Goal: Communication & Community: Answer question/provide support

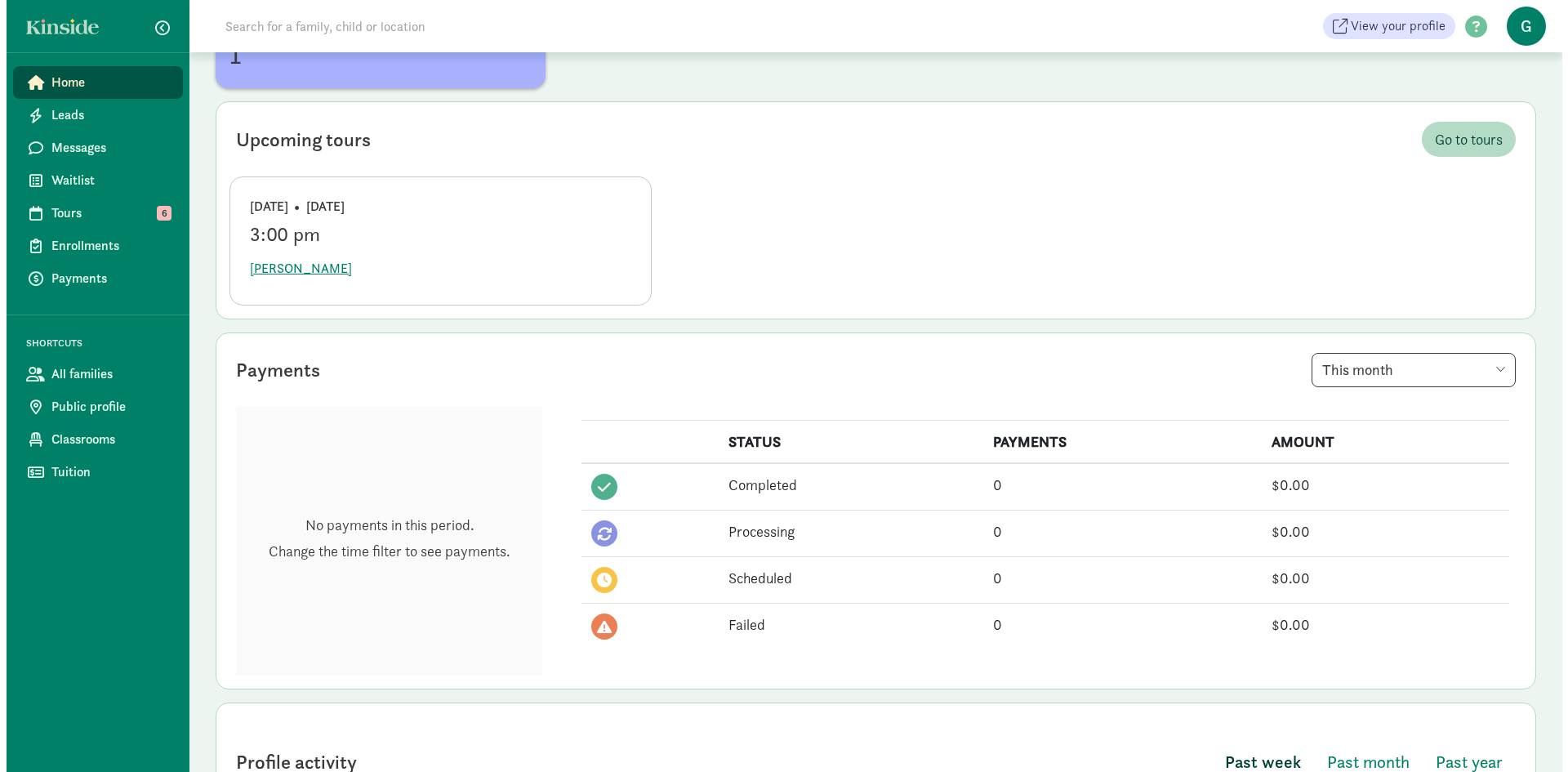
scroll to position [163, 0]
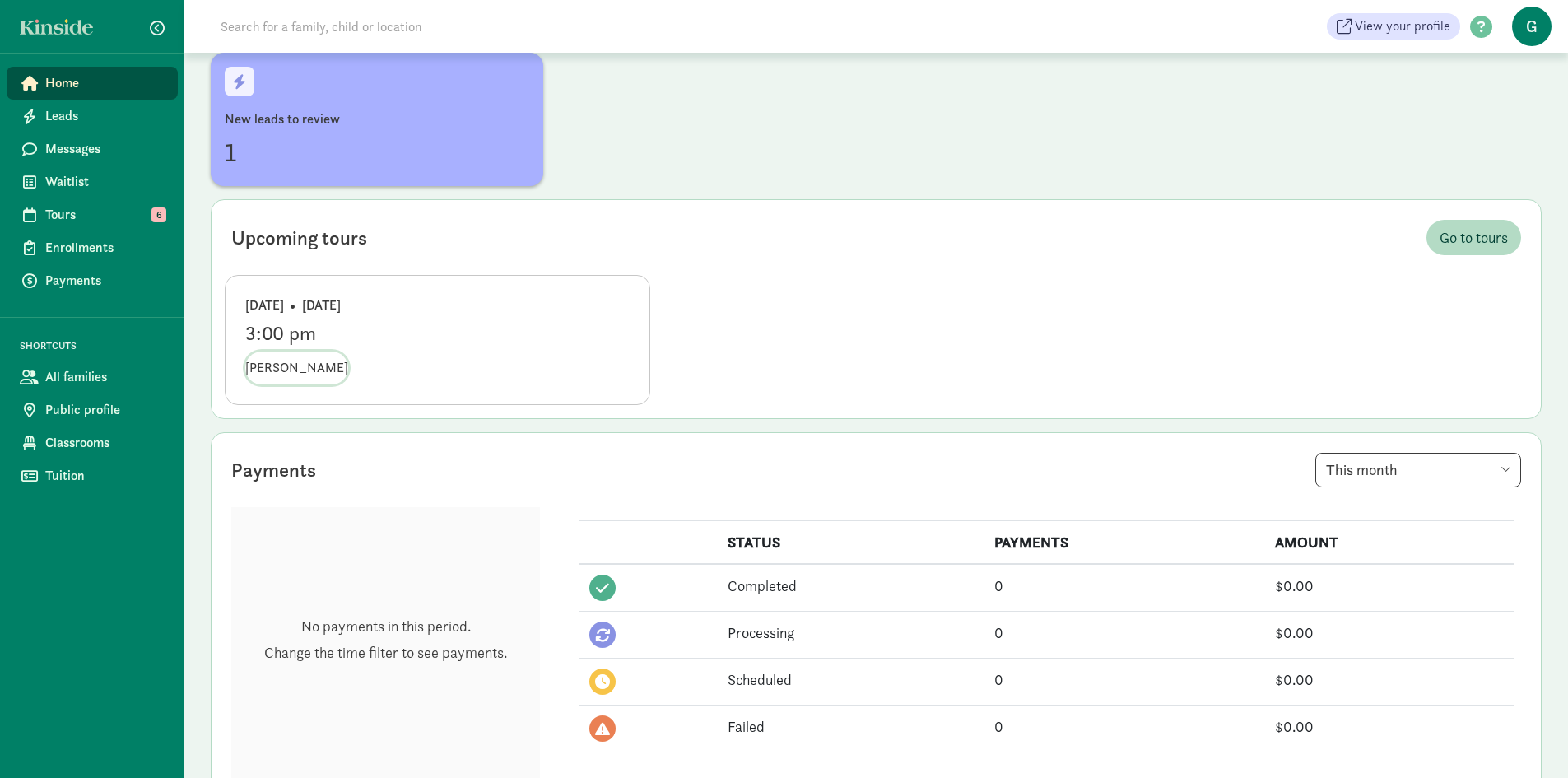
click at [272, 365] on span "[PERSON_NAME]" at bounding box center [296, 368] width 103 height 20
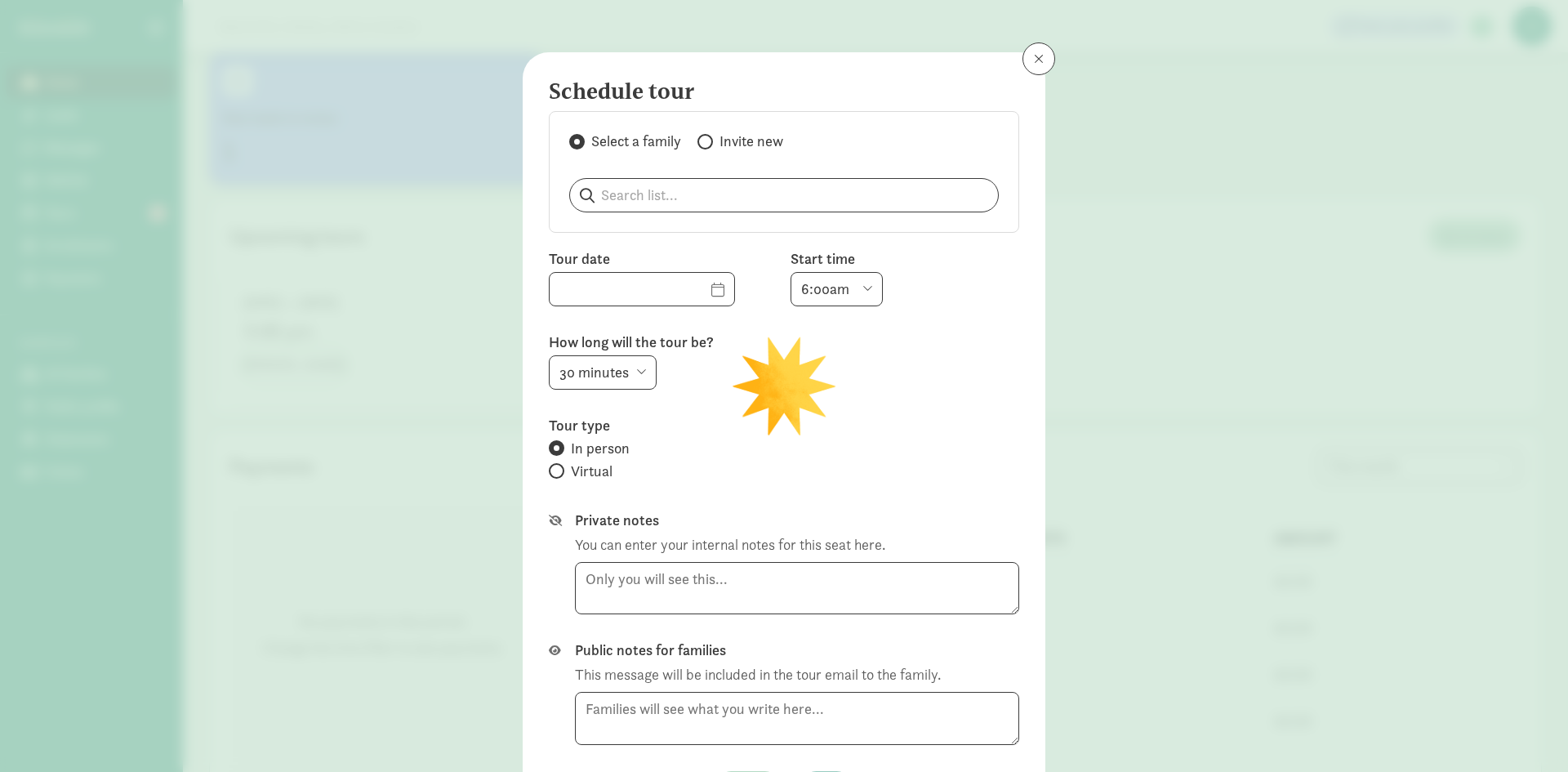
type input "09/17/2025"
select select "3:00pm"
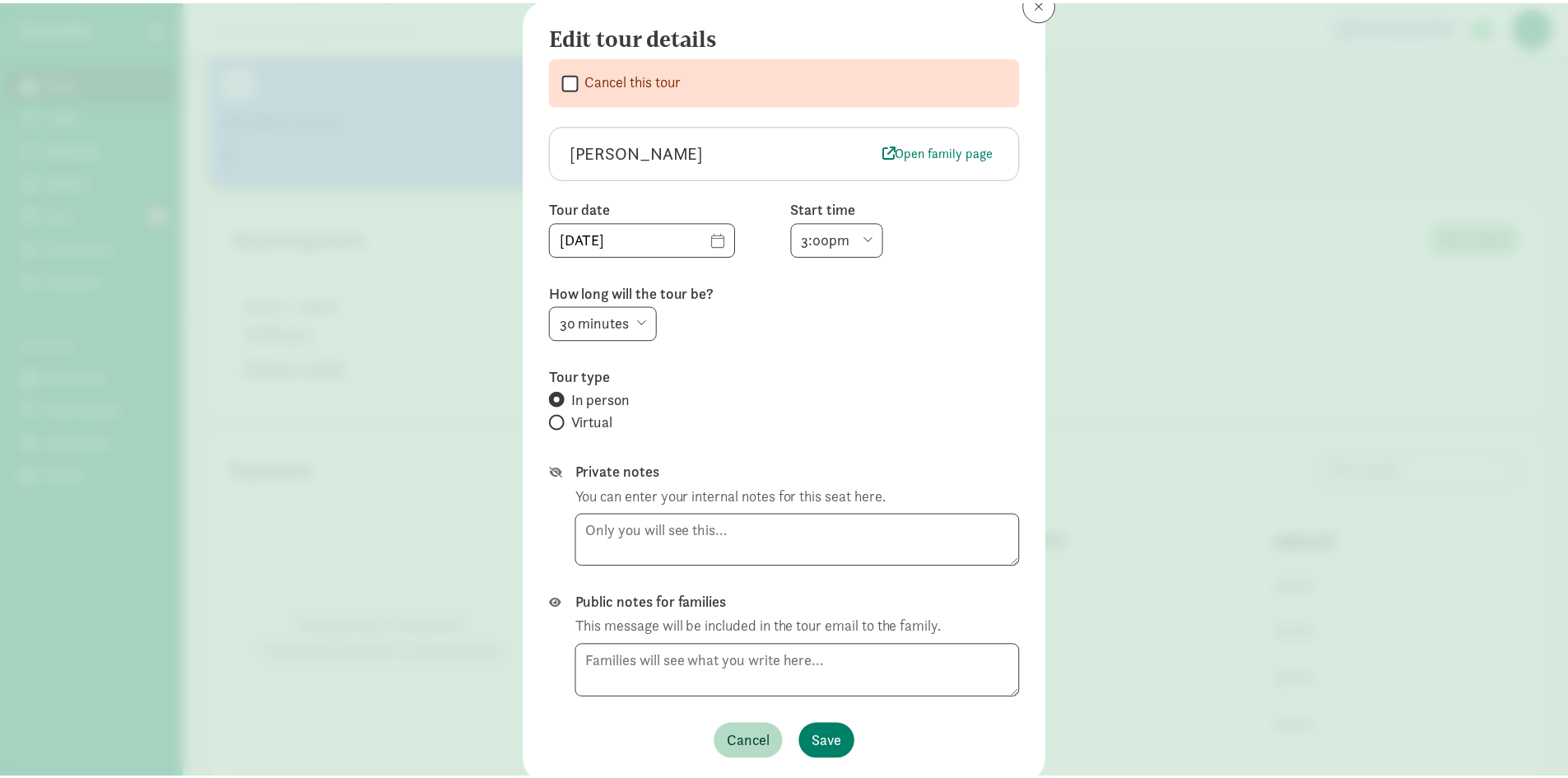
scroll to position [0, 0]
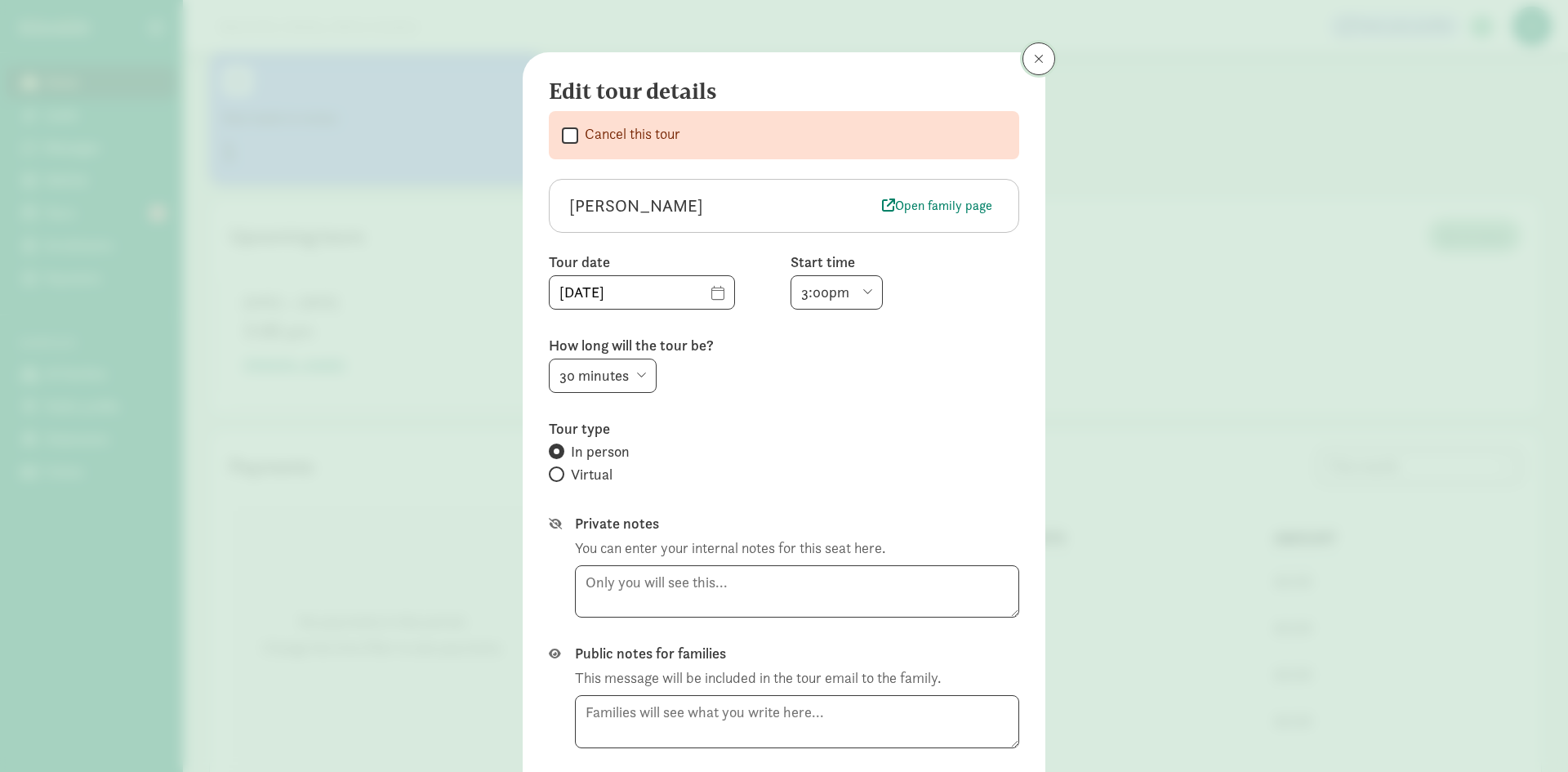
click at [1042, 46] on button at bounding box center [1038, 58] width 33 height 33
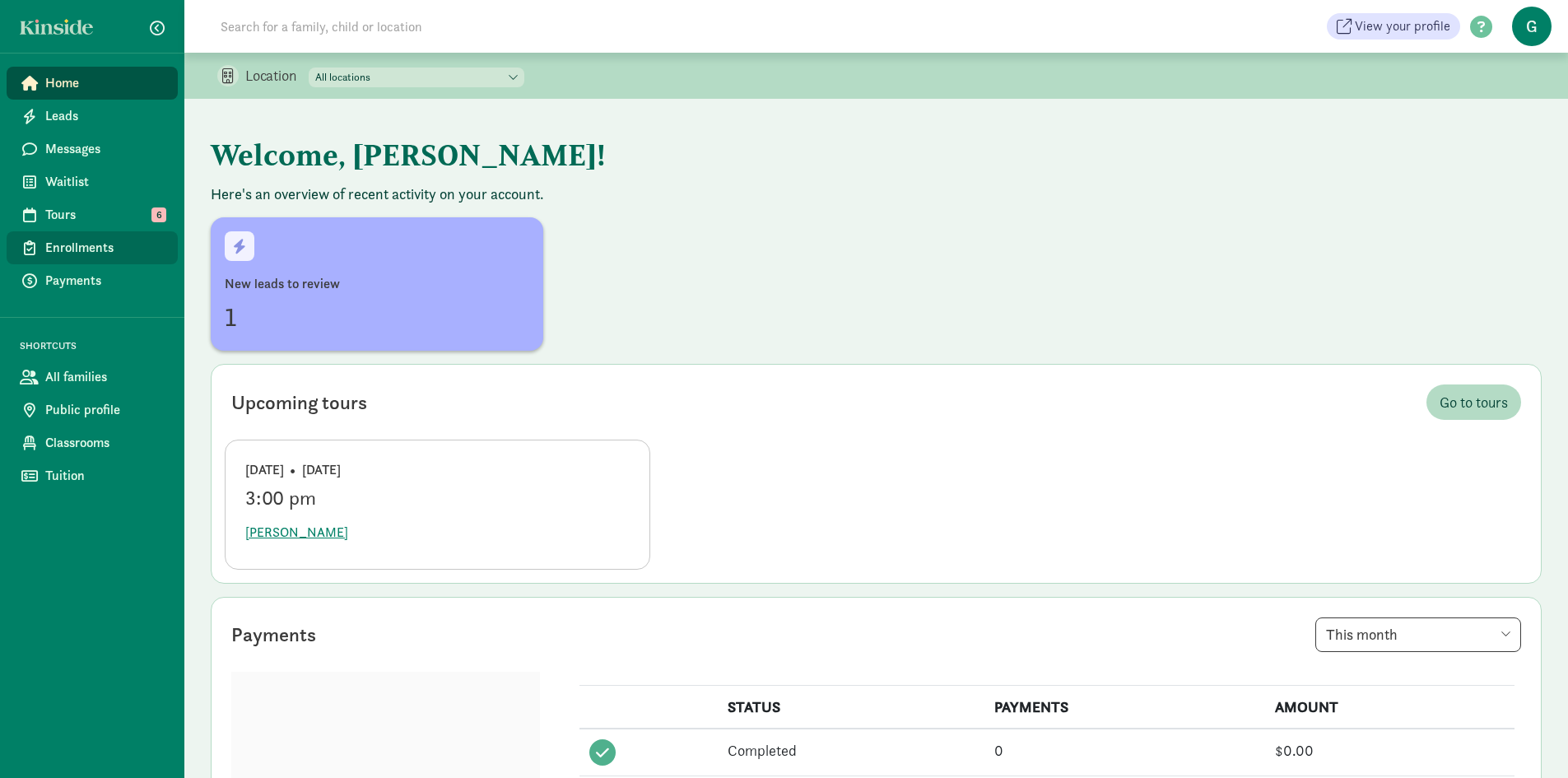
click at [76, 248] on span "Enrollments" at bounding box center [104, 247] width 119 height 20
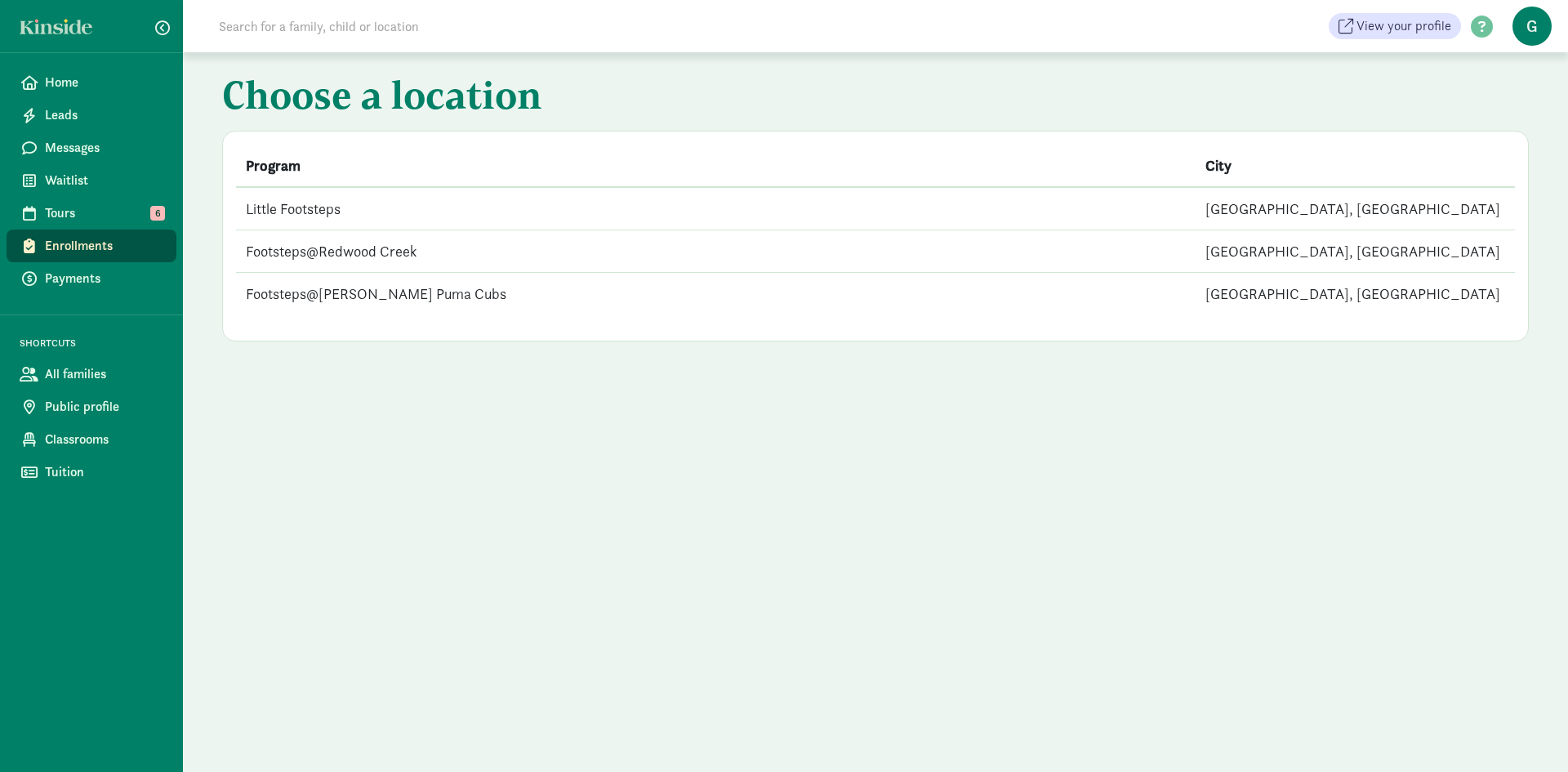
click at [326, 213] on td "Little Footsteps" at bounding box center [716, 208] width 959 height 43
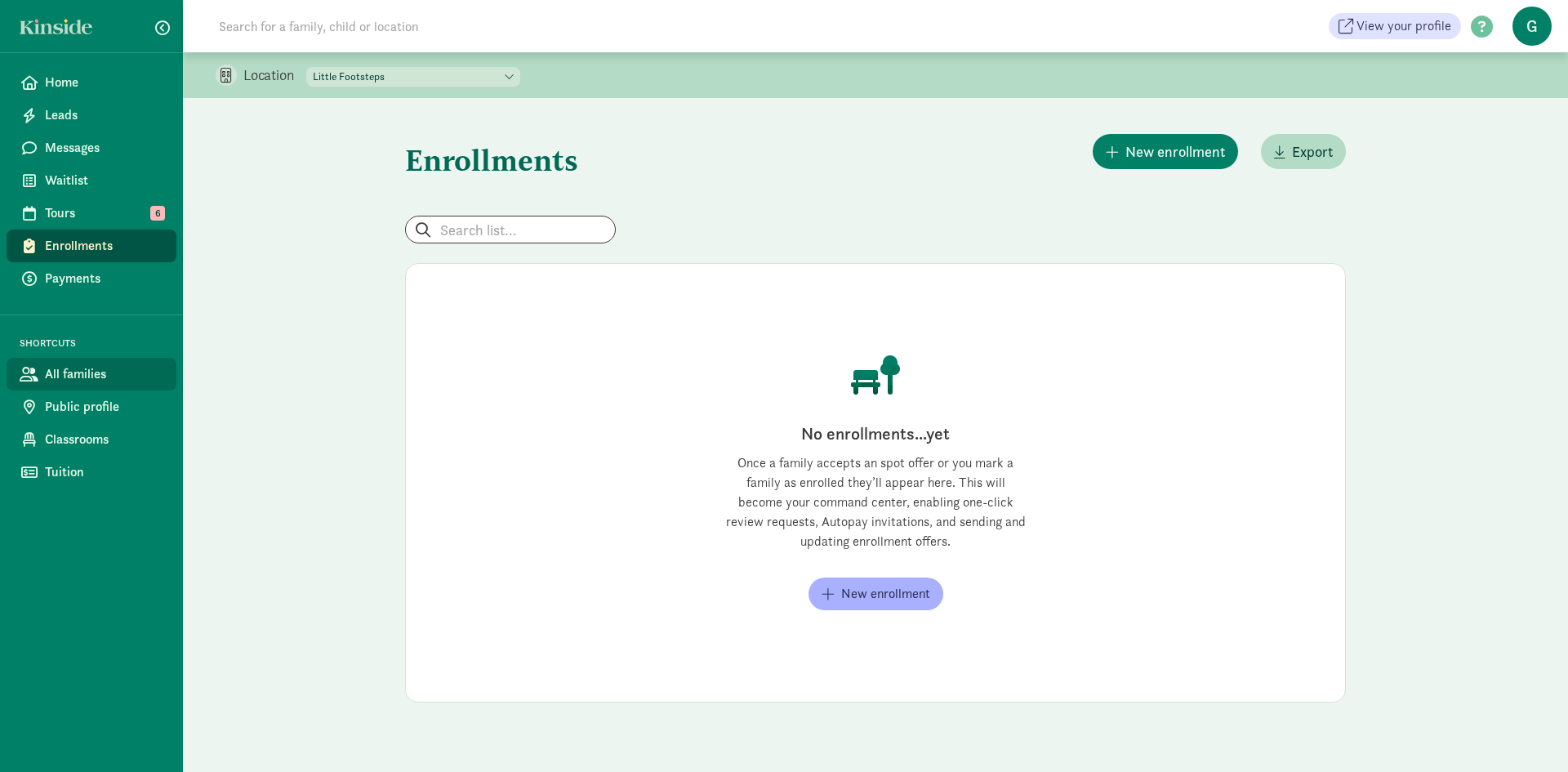
click at [68, 376] on span "All families" at bounding box center [104, 373] width 119 height 20
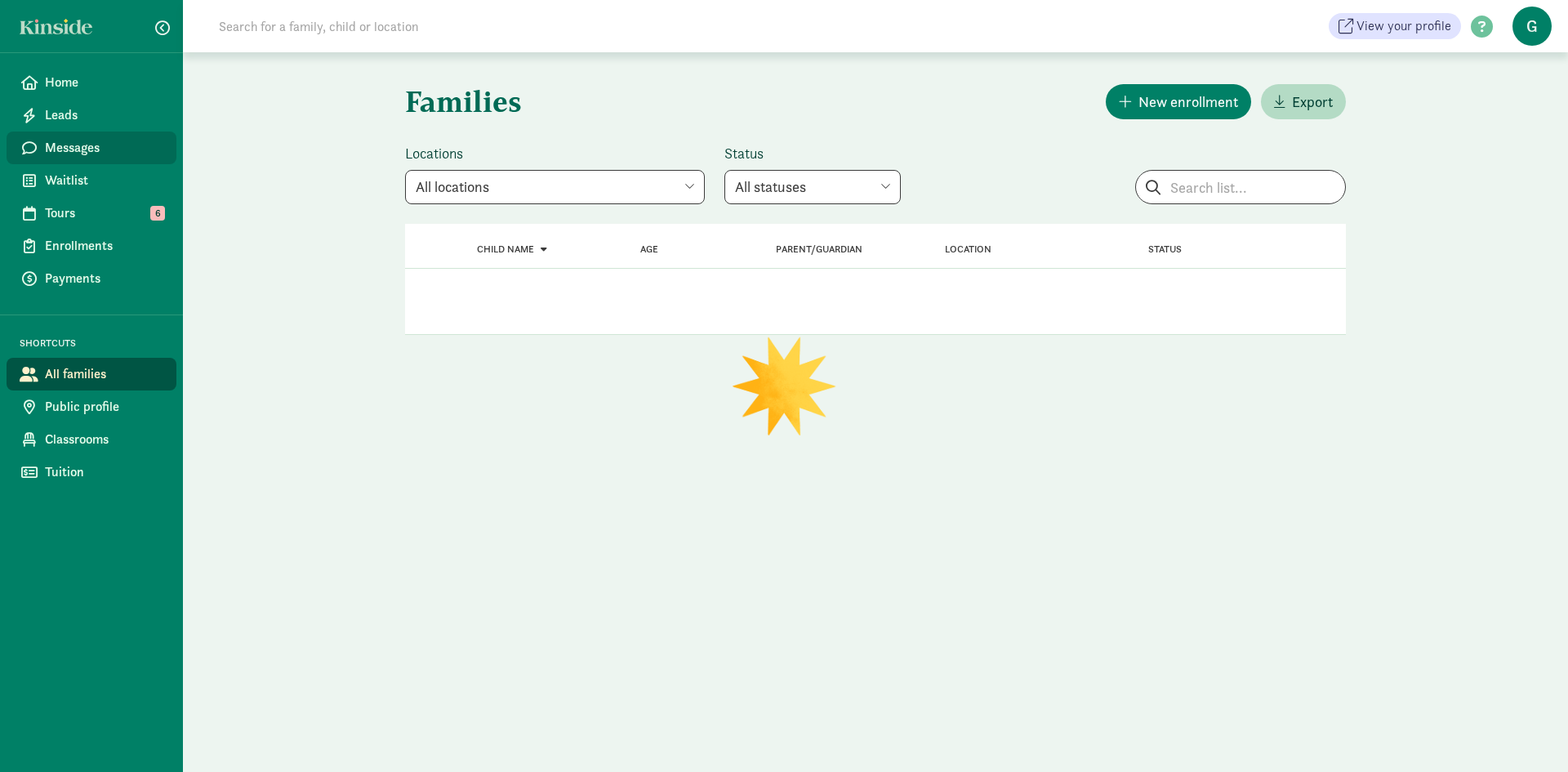
click at [83, 147] on span "Messages" at bounding box center [104, 147] width 119 height 20
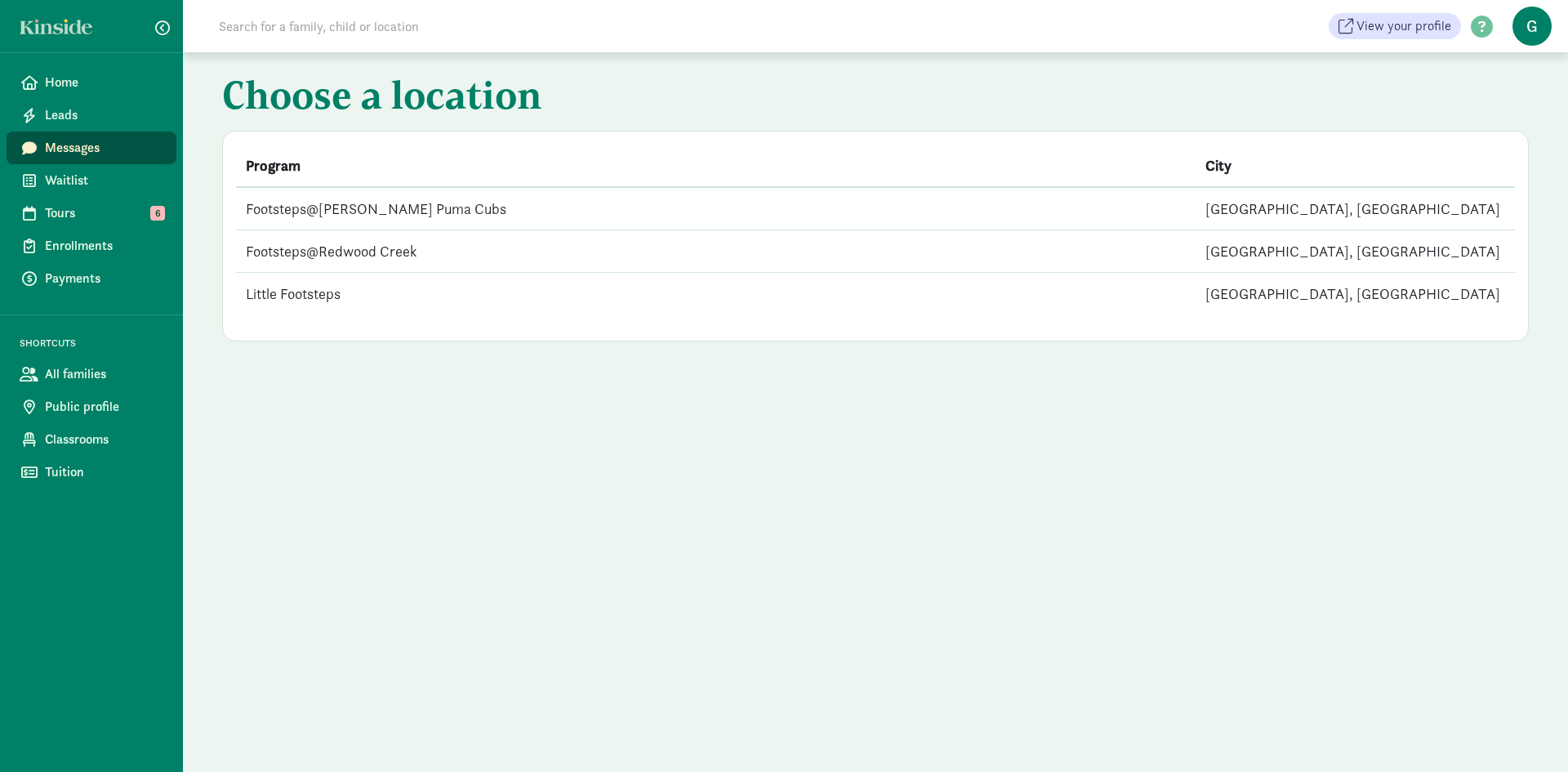
click at [320, 298] on td "Little Footsteps" at bounding box center [716, 293] width 959 height 42
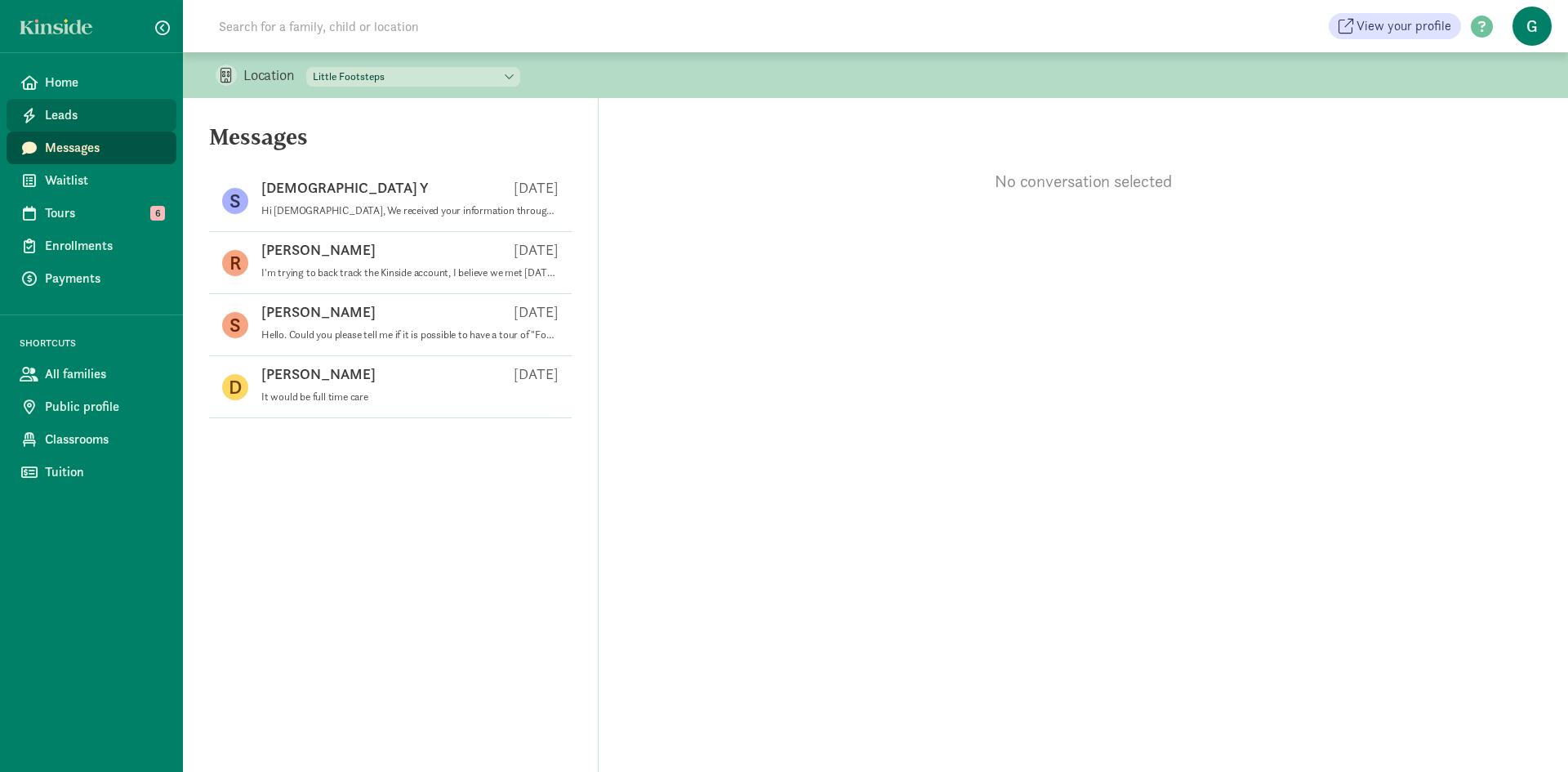
click at [79, 116] on span "Leads" at bounding box center [104, 115] width 119 height 20
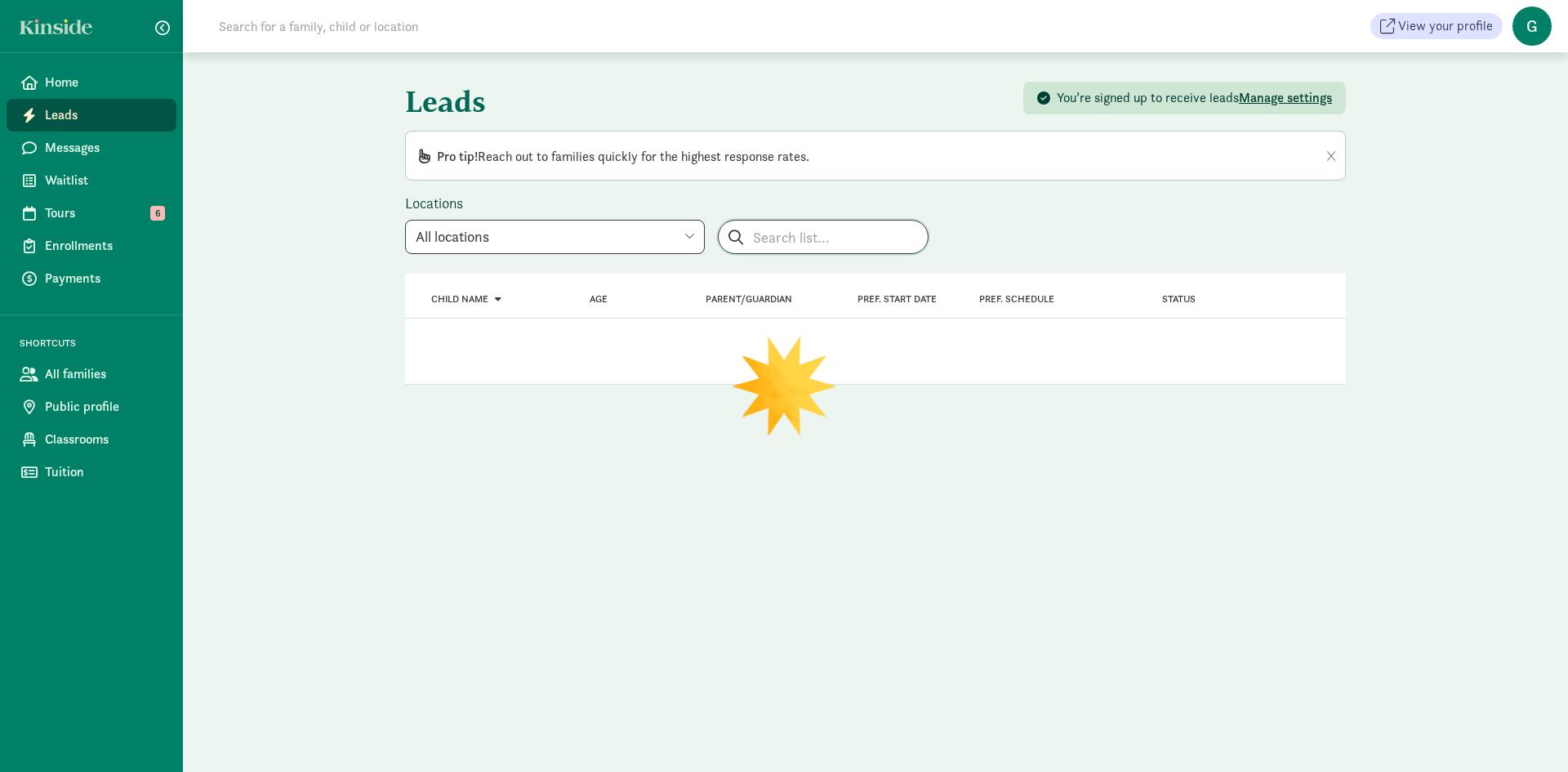
click at [745, 245] on input "search" at bounding box center [823, 236] width 209 height 33
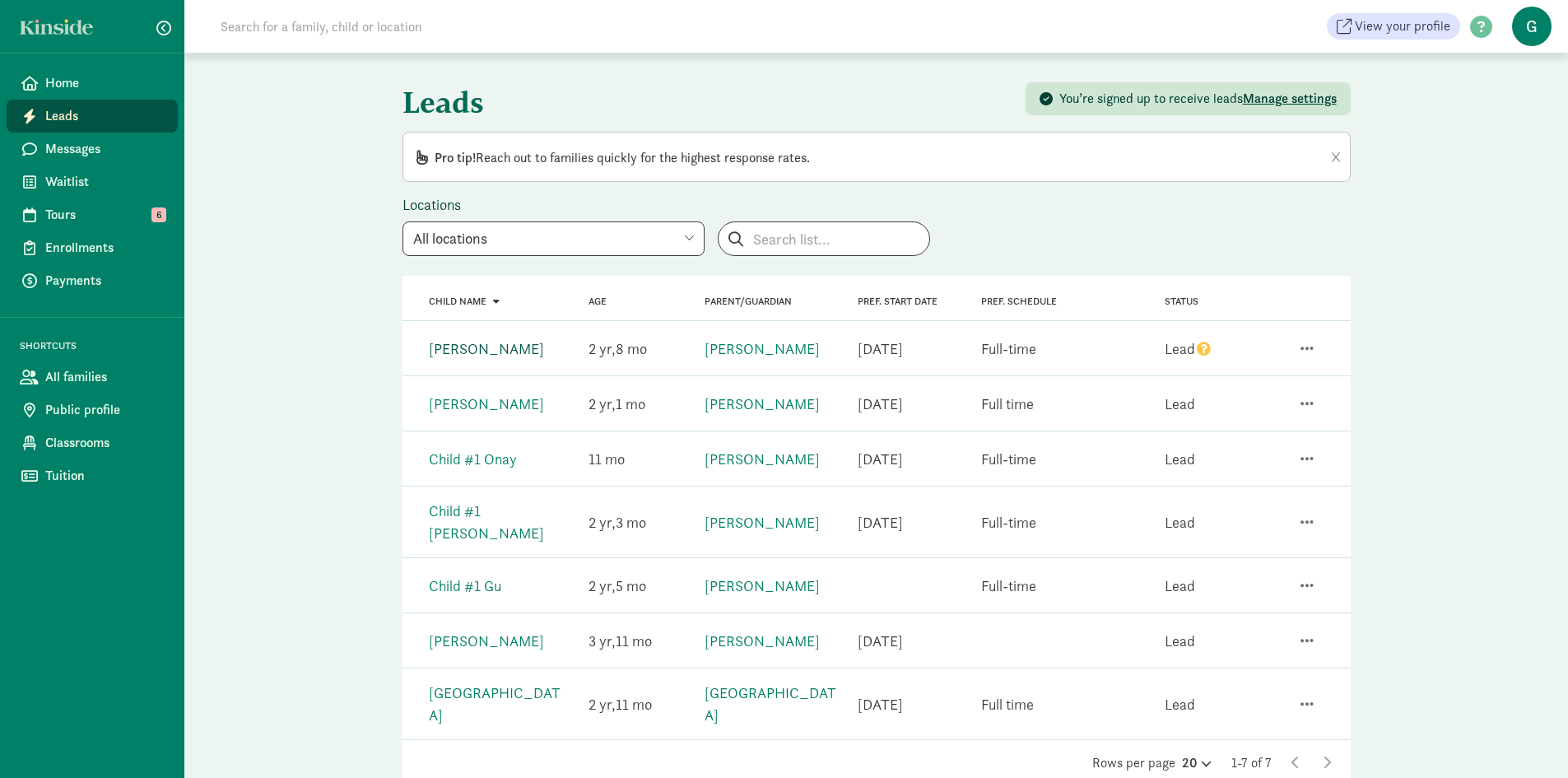
click at [457, 347] on link "Anya Shi" at bounding box center [486, 348] width 115 height 19
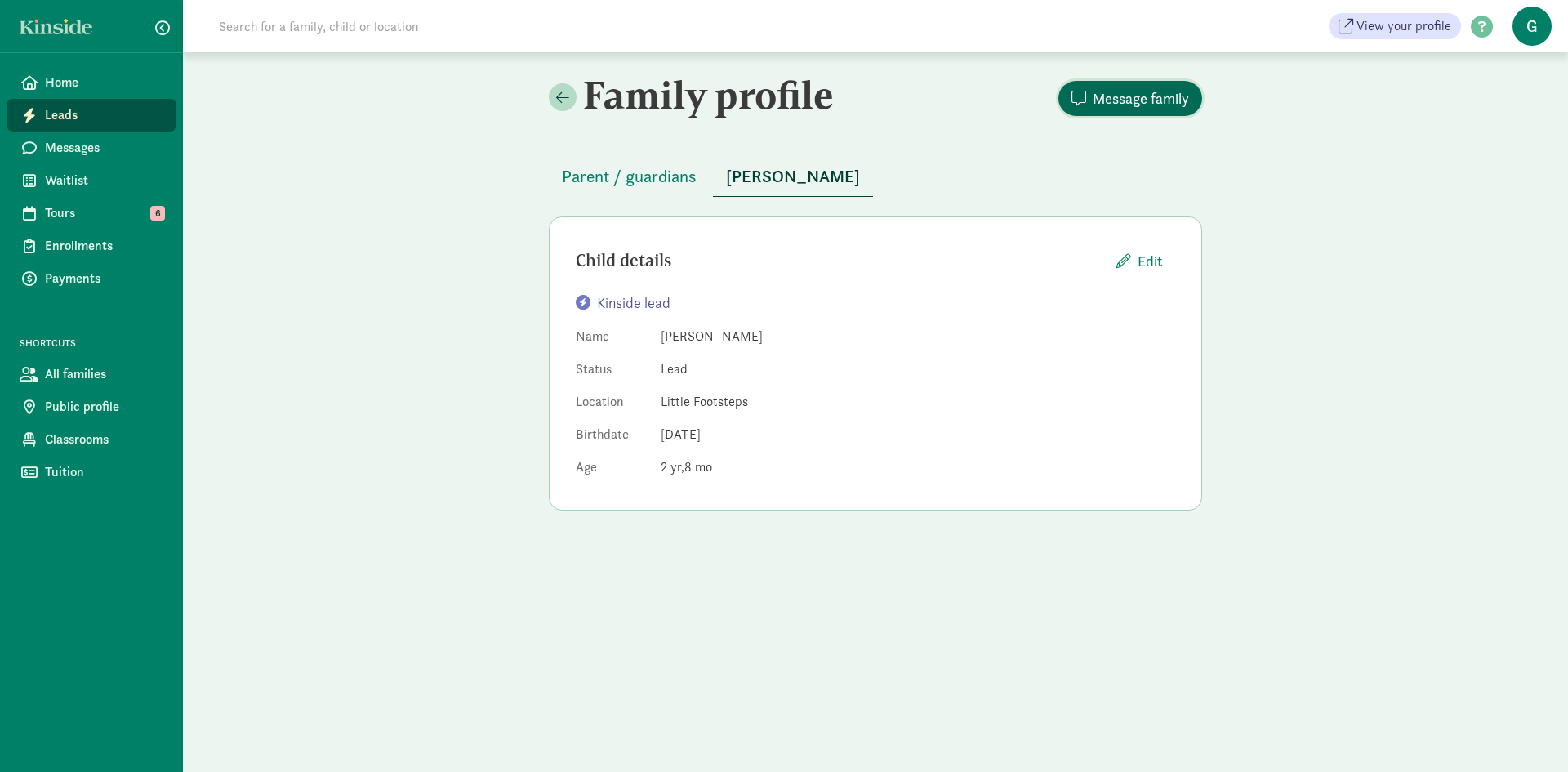
click at [1128, 83] on button "Message family" at bounding box center [1130, 99] width 144 height 35
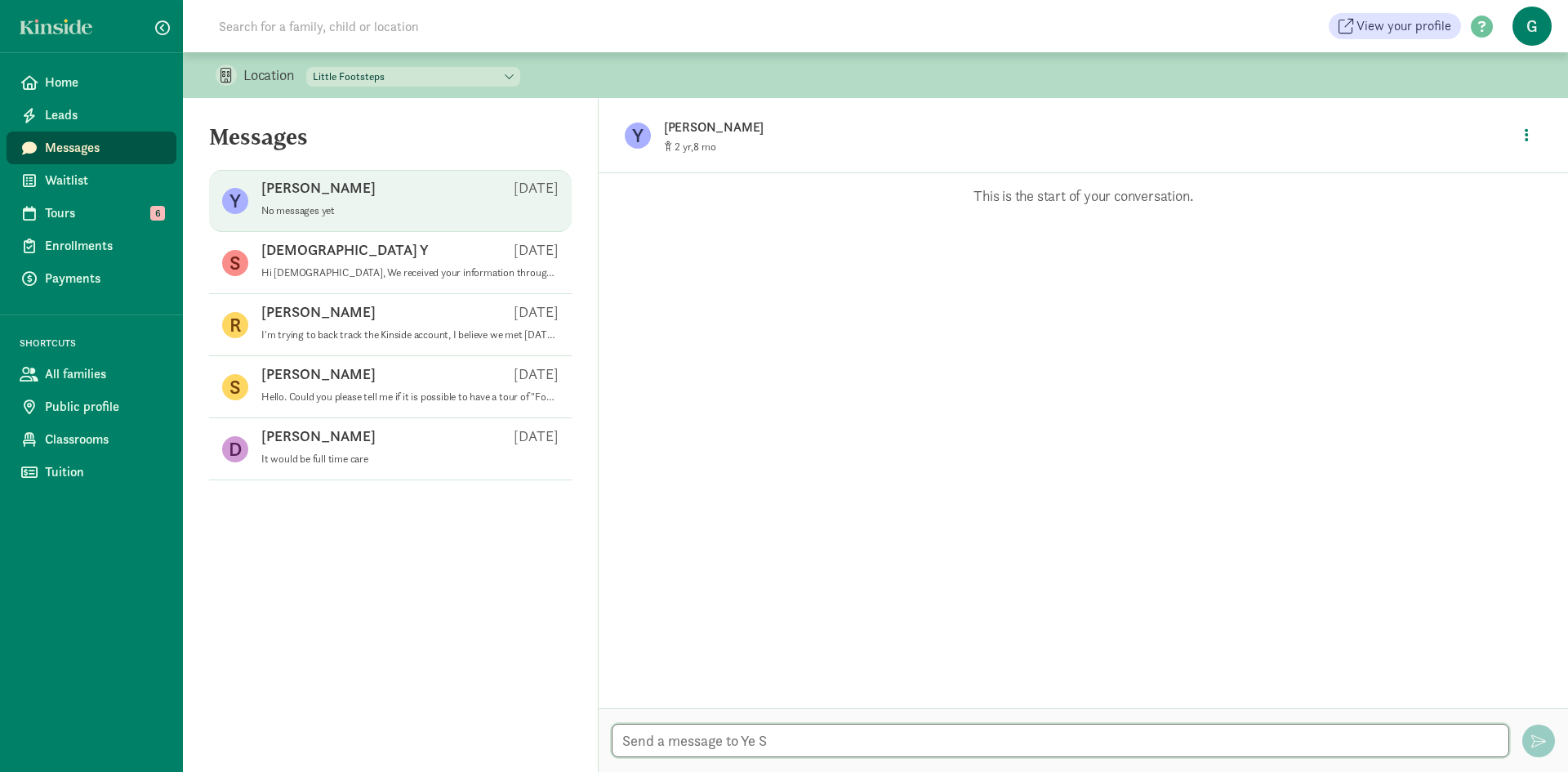
click at [761, 741] on textarea at bounding box center [1060, 740] width 898 height 34
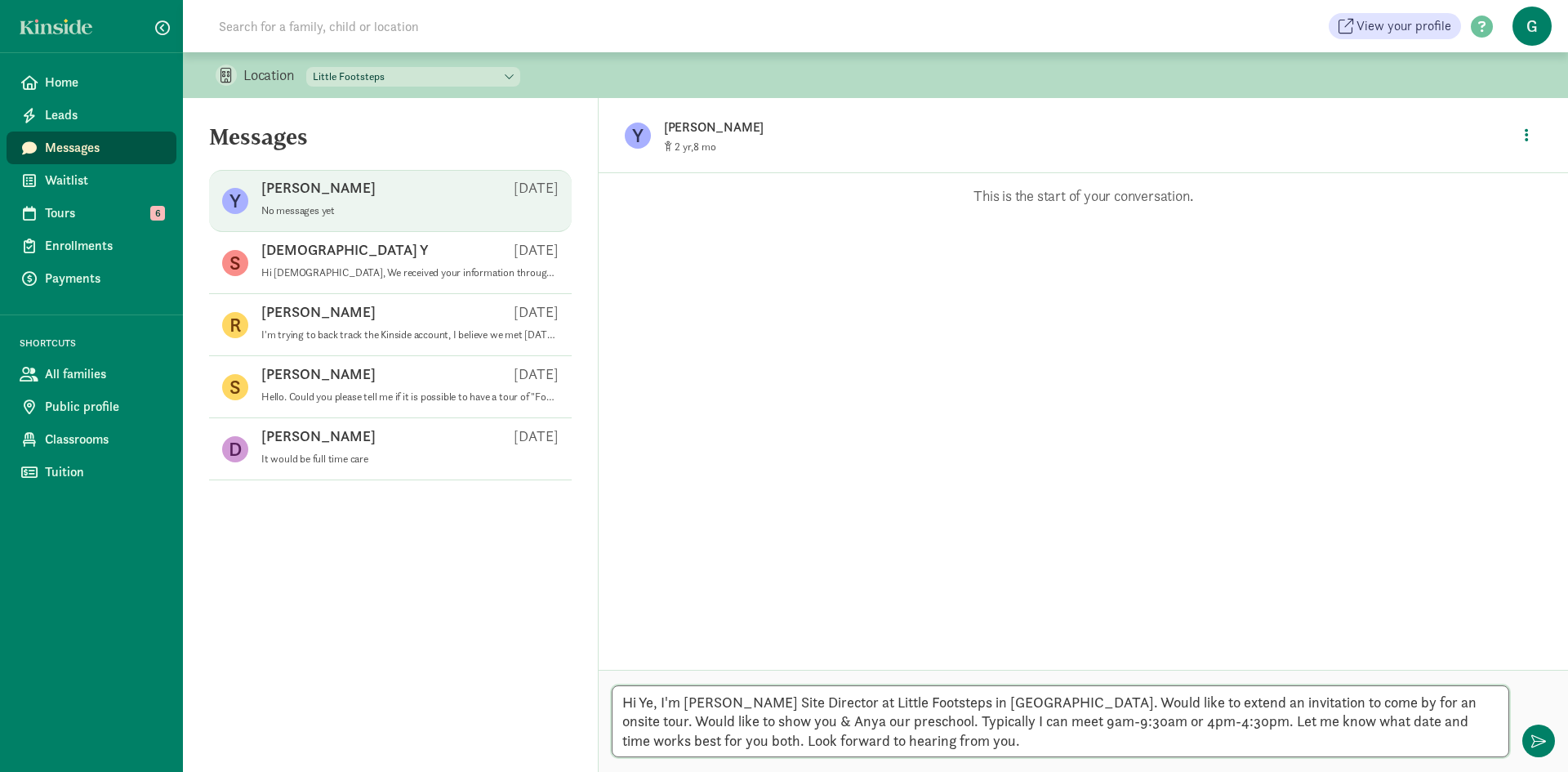
click at [1281, 702] on textarea "Hi Ye, I'm Graciela Padilla Site Director at Little Footsteps in San Mateo. Wou…" at bounding box center [1060, 721] width 898 height 72
click at [1296, 701] on textarea "Hi Ye, I'm Graciela Padilla Site Director at Little Footsteps in San Mateo. Wou…" at bounding box center [1060, 721] width 898 height 72
drag, startPoint x: 1217, startPoint y: 715, endPoint x: 1228, endPoint y: 724, distance: 14.2
click at [1218, 717] on textarea "Hi Ye, I'm Graciela Padilla Site Director at Little Footsteps in San Mateo. Wou…" at bounding box center [1060, 721] width 898 height 72
type textarea "Hi Ye, I'm Graciela Padilla Site Director at Little Footsteps in San Mateo. Wou…"
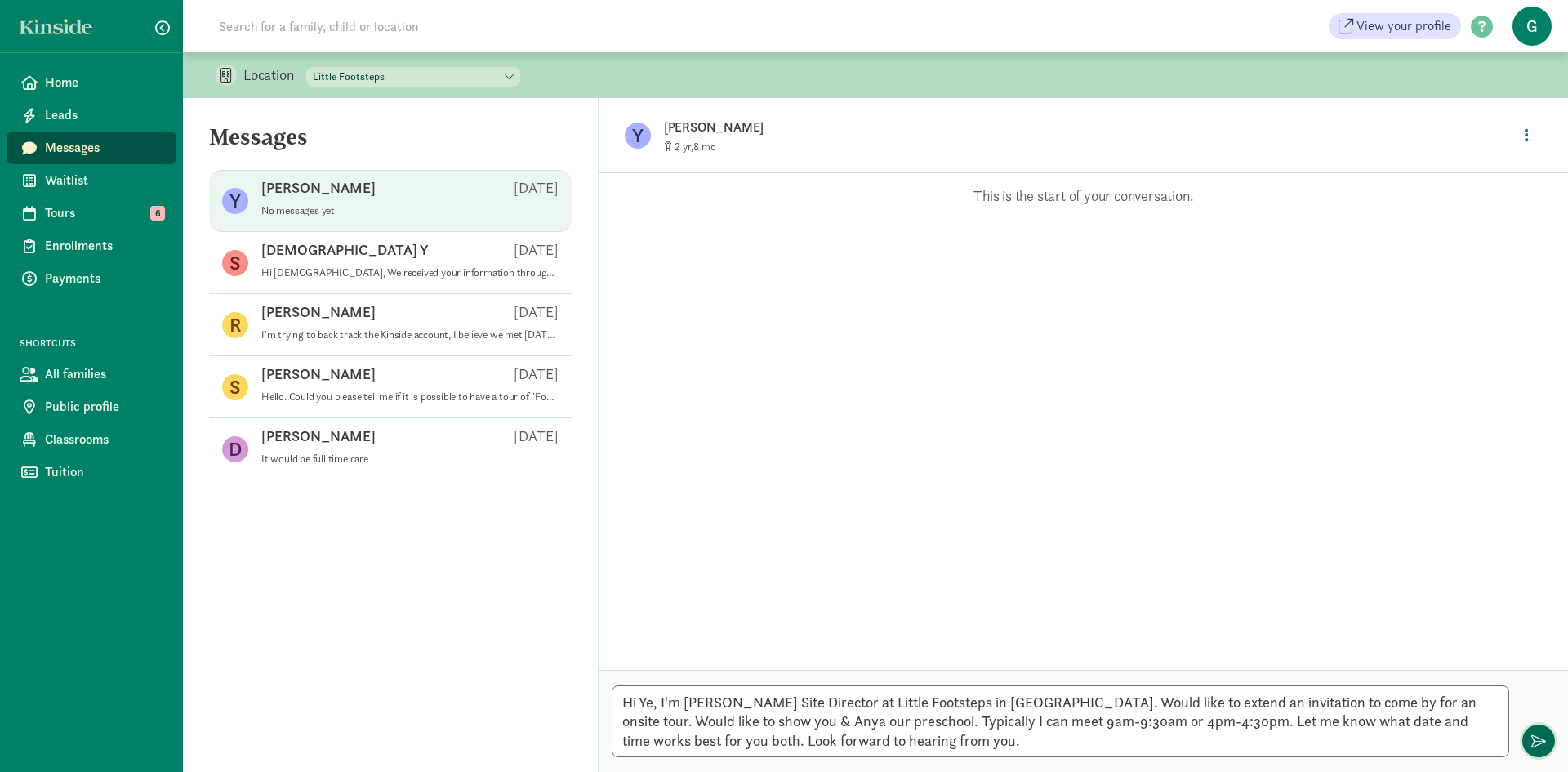
click at [1533, 741] on span "button" at bounding box center [1538, 741] width 15 height 15
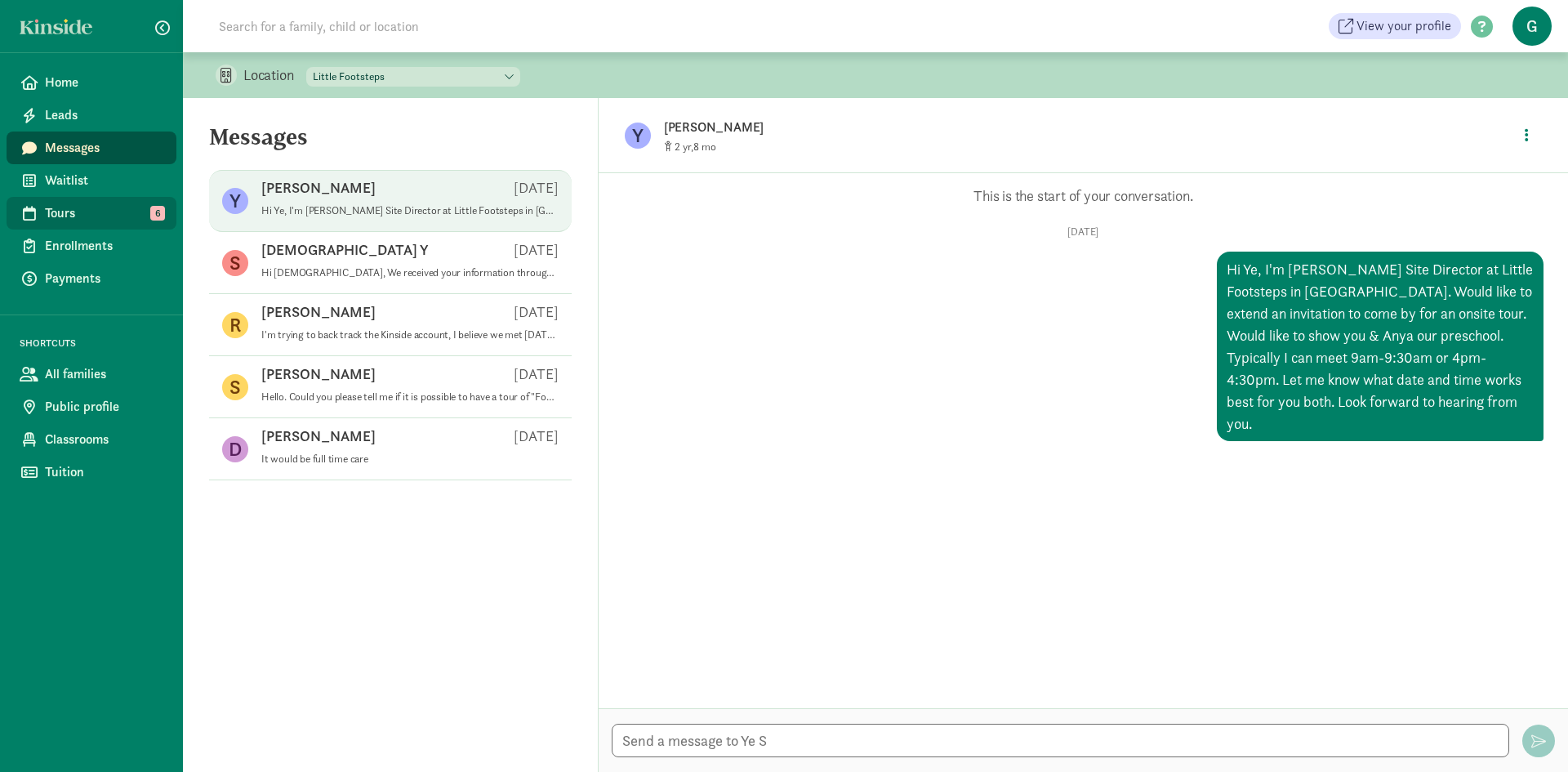
click at [98, 218] on span "Tours" at bounding box center [104, 213] width 119 height 20
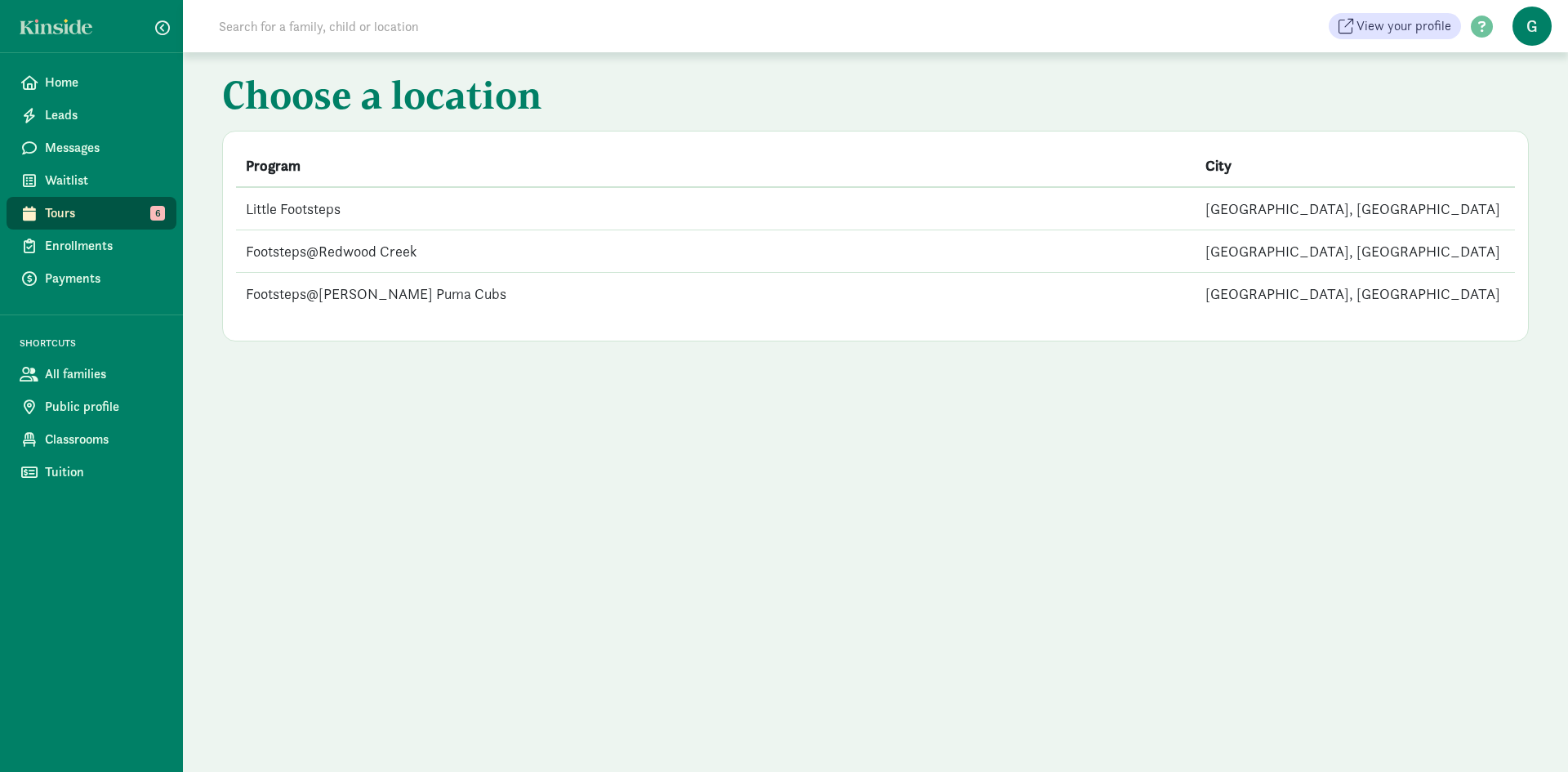
click at [343, 218] on td "Little Footsteps" at bounding box center [716, 208] width 959 height 43
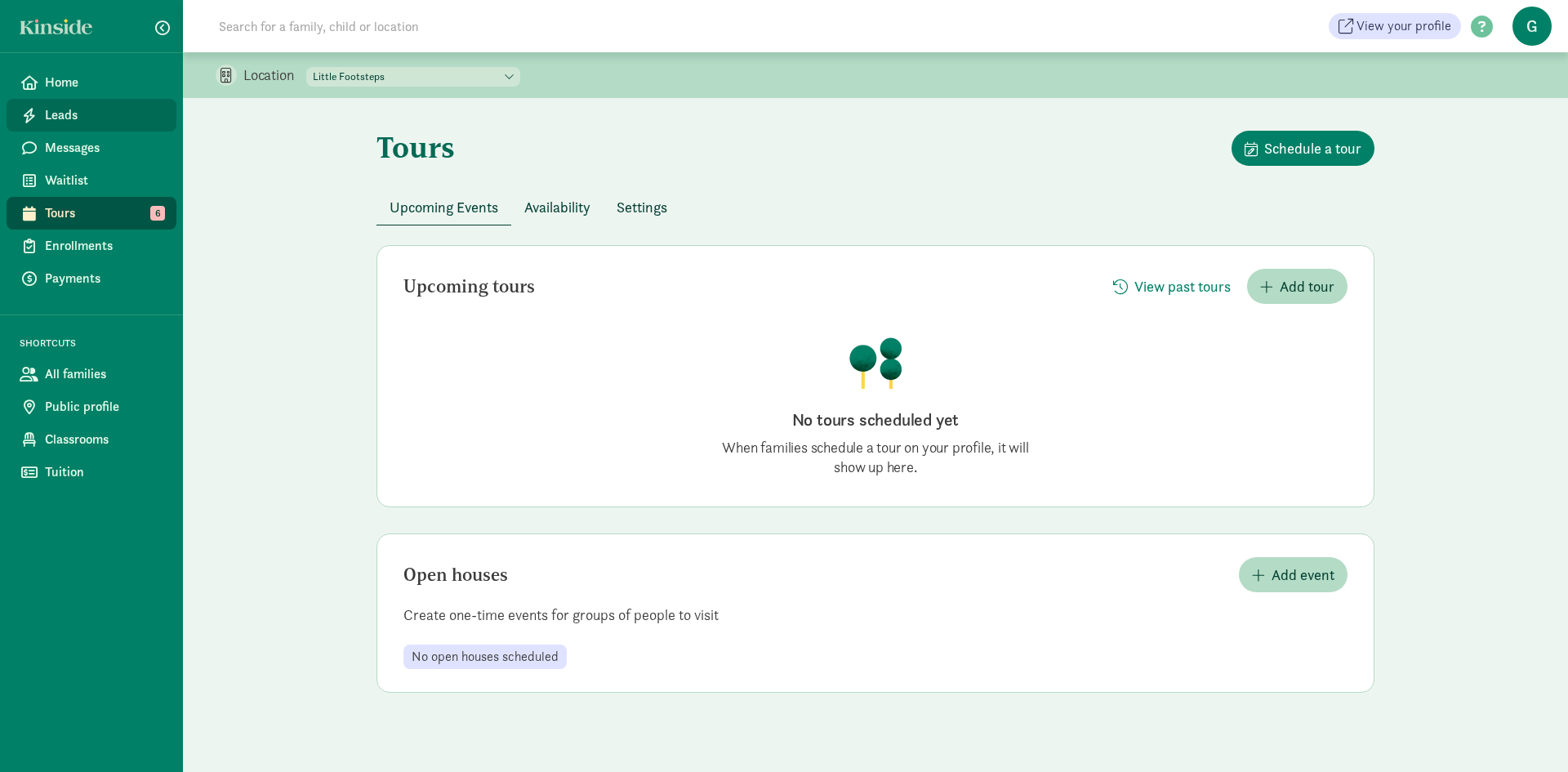
click at [94, 114] on span "Leads" at bounding box center [104, 115] width 119 height 20
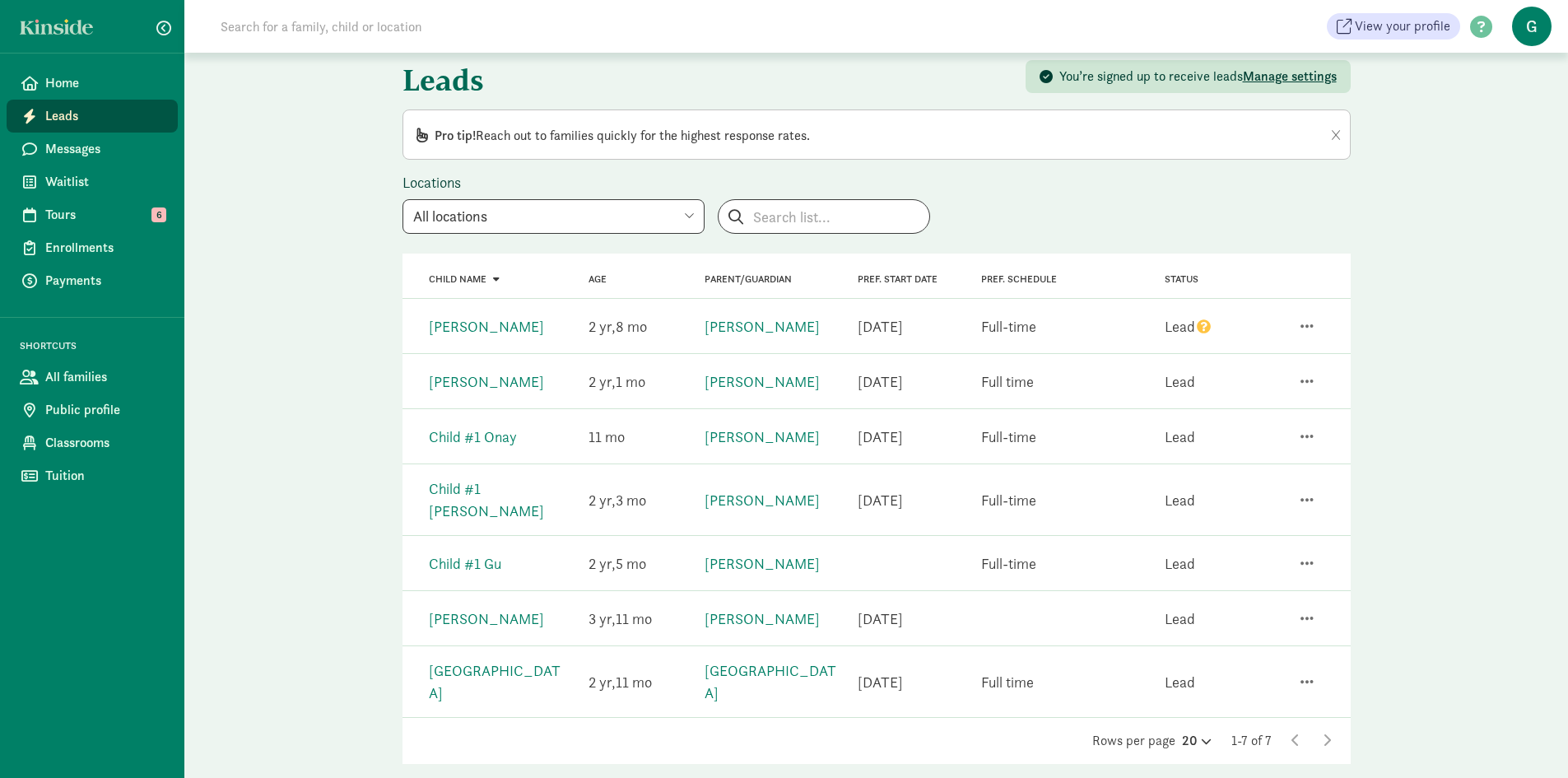
scroll to position [28, 0]
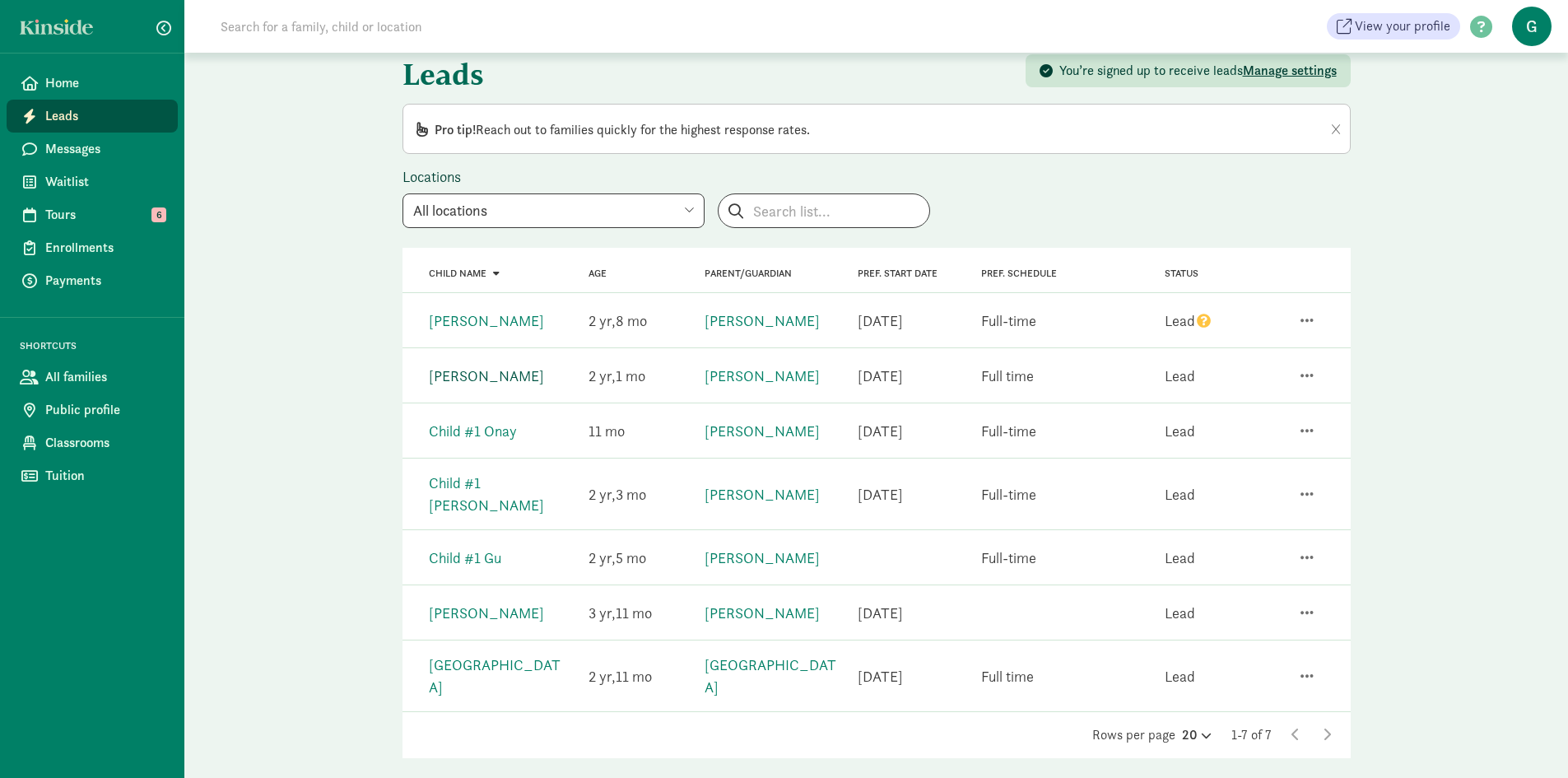
click at [474, 376] on link "Aryaveer Das" at bounding box center [486, 375] width 115 height 19
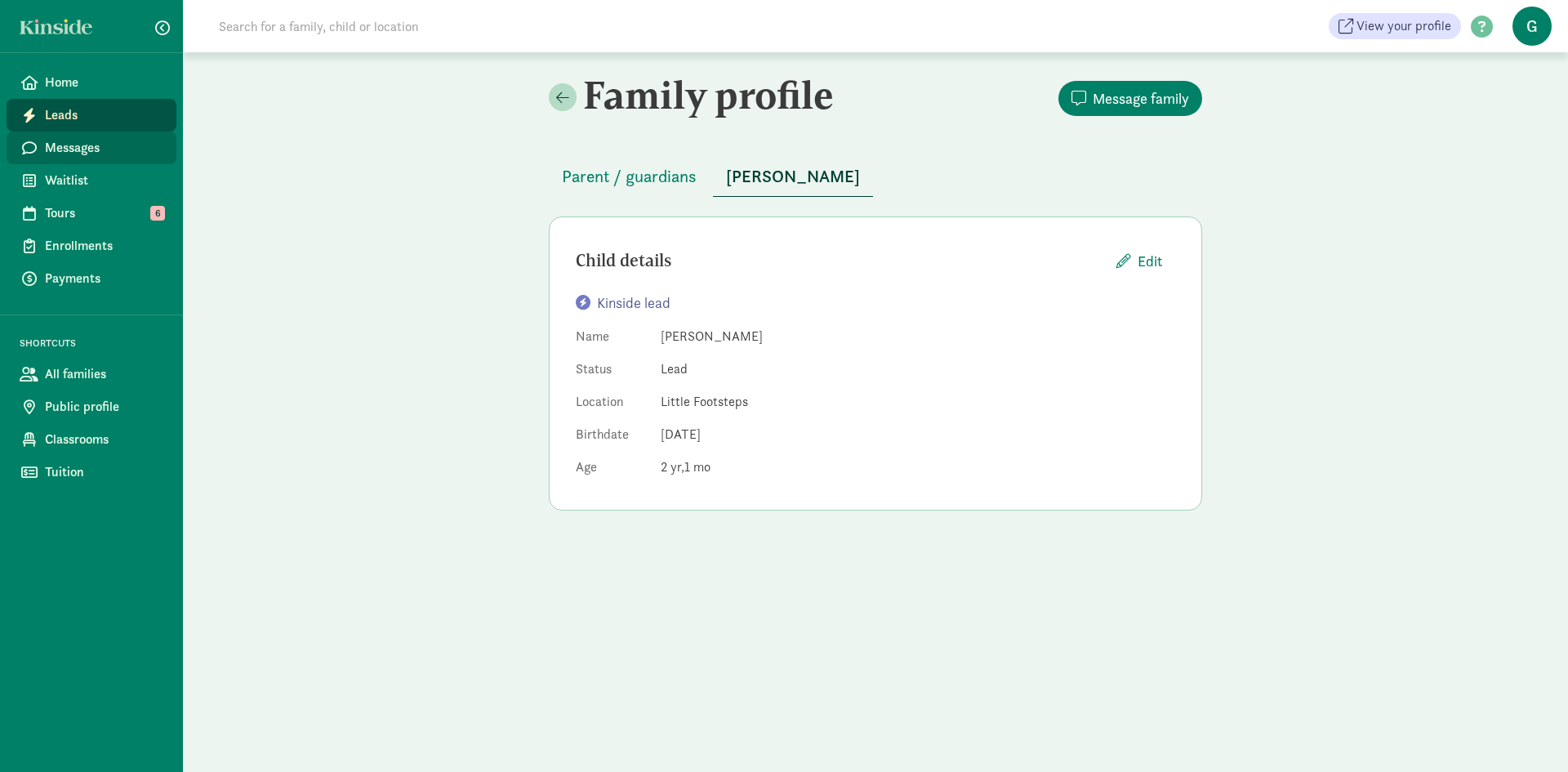
click at [70, 148] on span "Messages" at bounding box center [104, 147] width 119 height 20
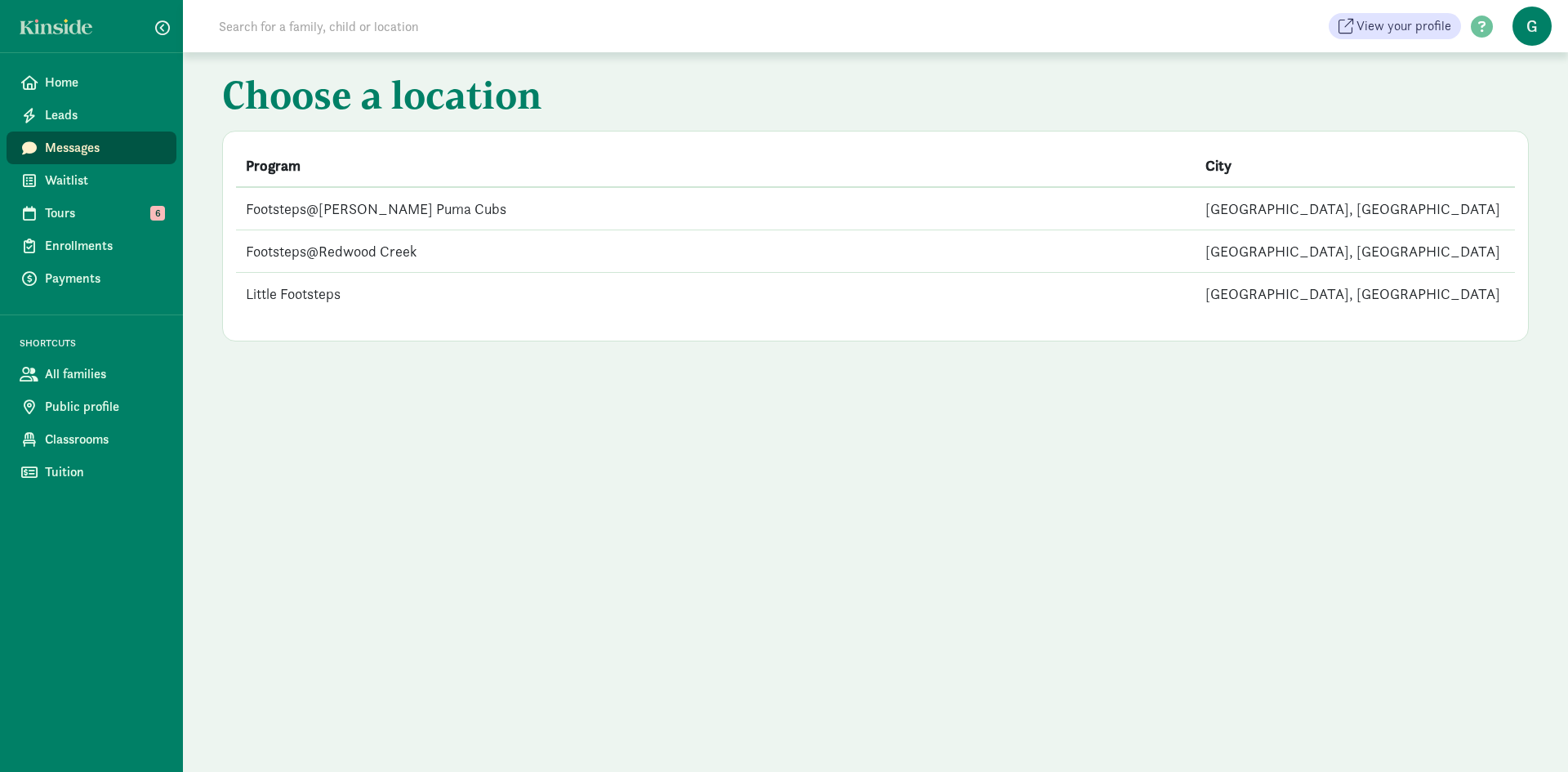
click at [393, 294] on td "Little Footsteps" at bounding box center [716, 293] width 959 height 42
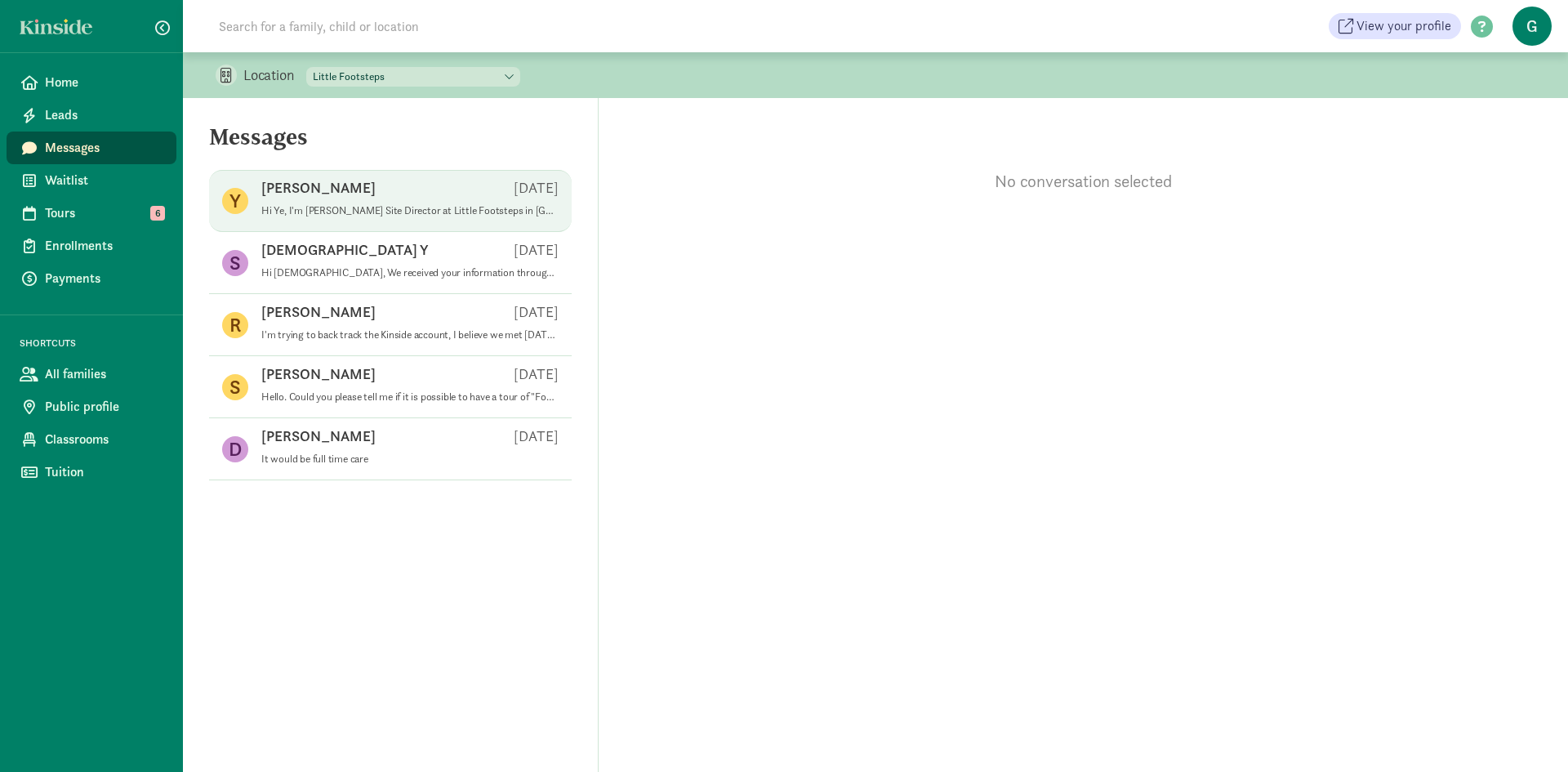
click at [408, 206] on p "Hi Ye, I'm Graciela Padilla Site Director at Little Footsteps in San Mateo. Wou…" at bounding box center [410, 211] width 297 height 13
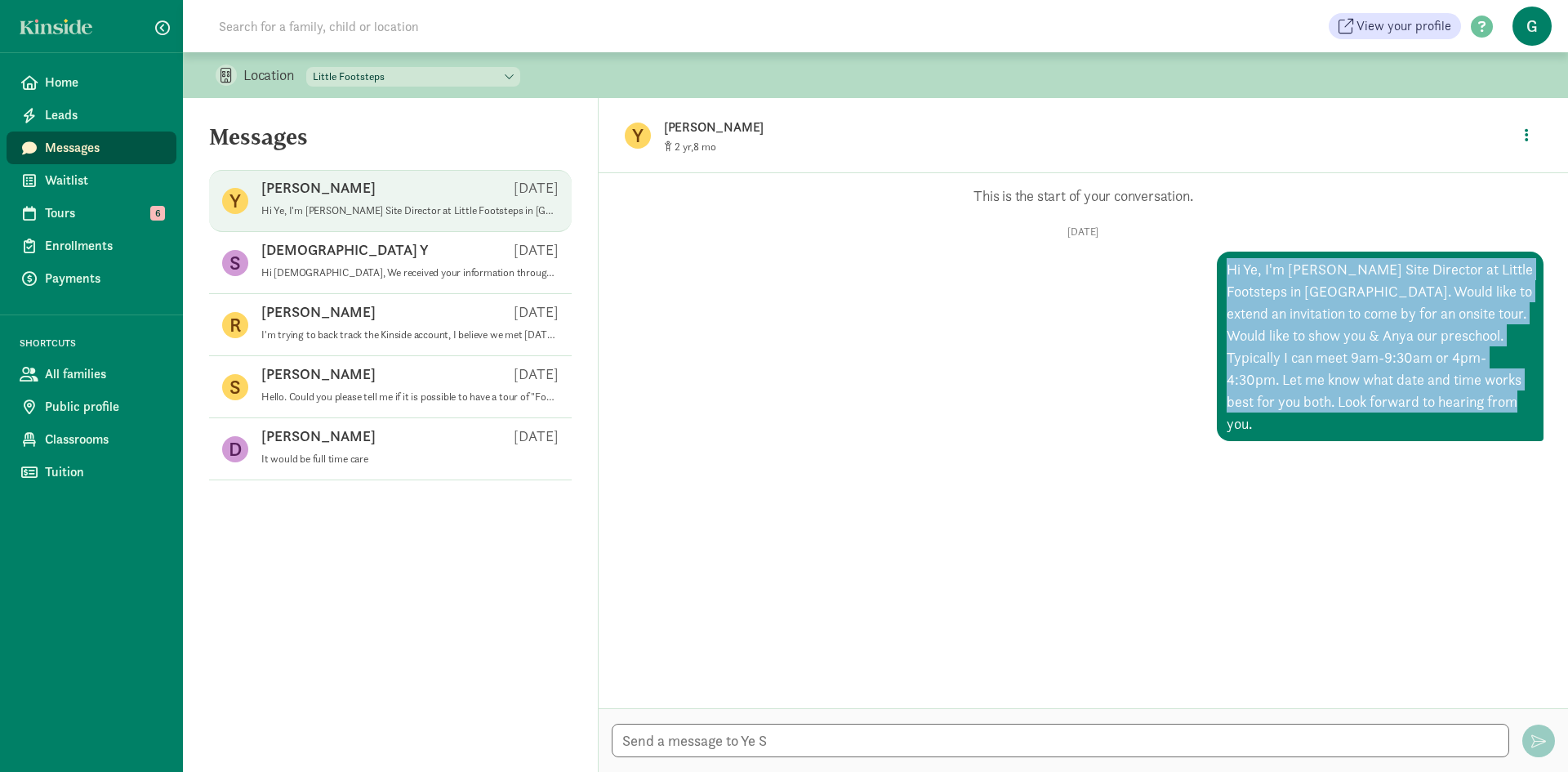
drag, startPoint x: 1470, startPoint y: 404, endPoint x: 1208, endPoint y: 255, distance: 301.4
click at [1217, 255] on div "Hi Ye, I'm Graciela Padilla Site Director at Little Footsteps in San Mateo. Wou…" at bounding box center [1380, 345] width 327 height 189
copy div "Hi Ye, I'm Graciela Padilla Site Director at Little Footsteps in San Mateo. Wou…"
click at [56, 117] on span "Leads" at bounding box center [104, 115] width 119 height 20
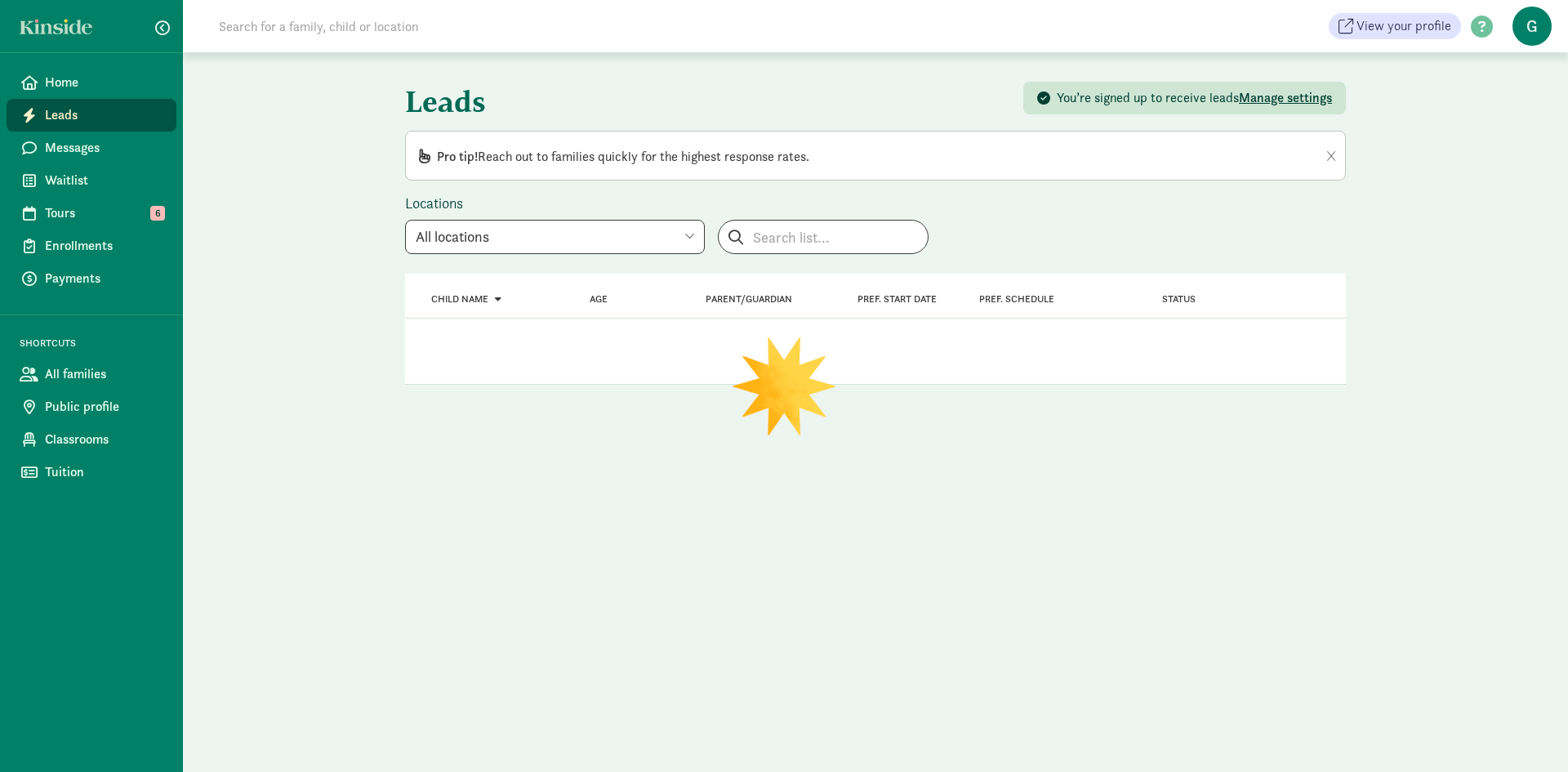
click at [617, 235] on select "All locations Little Footsteps Footsteps@Redwood Creek Footsteps@[PERSON_NAME] …" at bounding box center [554, 236] width 300 height 35
select select "77996"
click at [405, 219] on select "All locations Little Footsteps Footsteps@Redwood Creek Footsteps@[PERSON_NAME] …" at bounding box center [554, 236] width 300 height 35
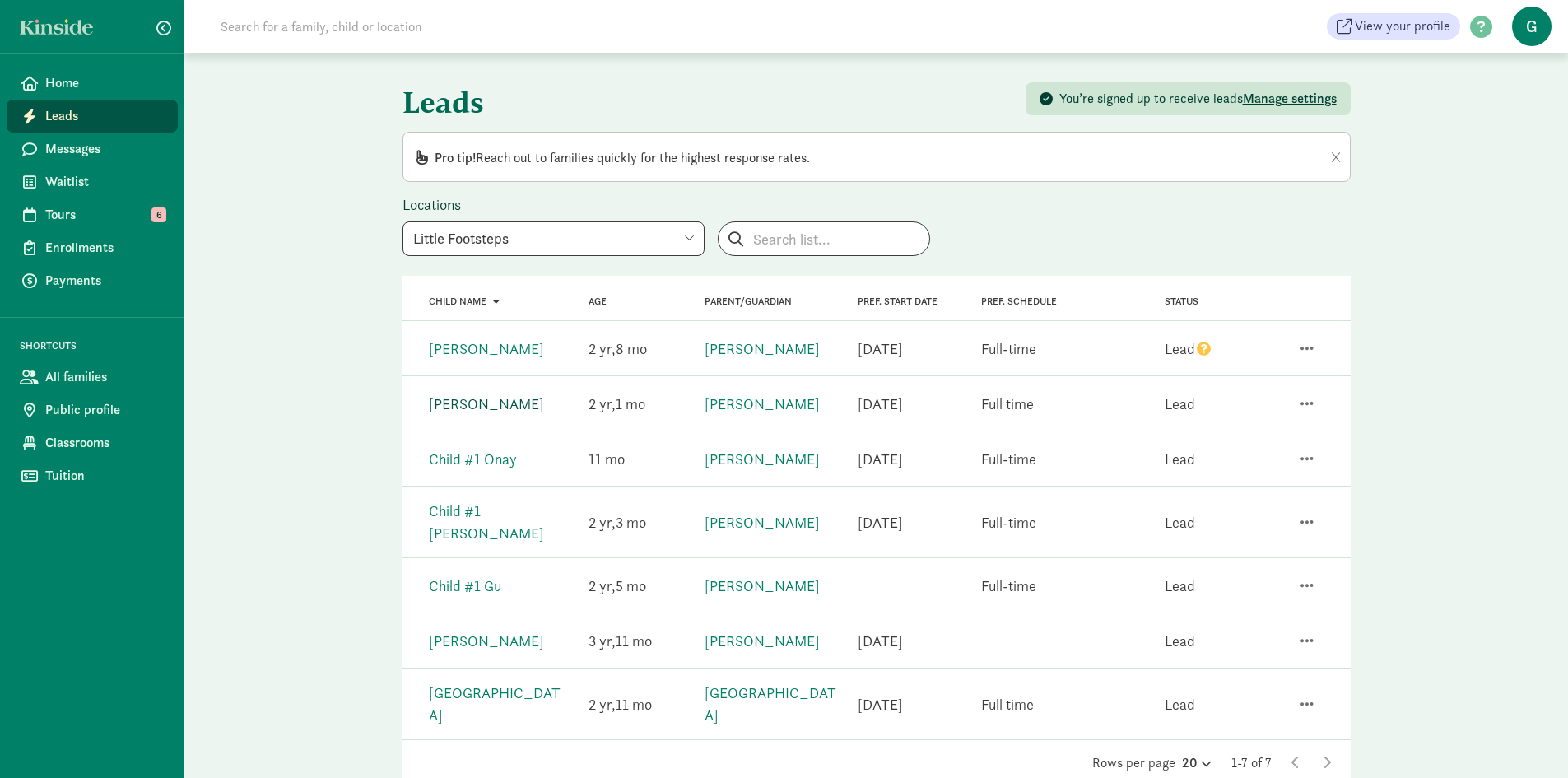
click at [481, 405] on link "[PERSON_NAME]" at bounding box center [486, 404] width 115 height 19
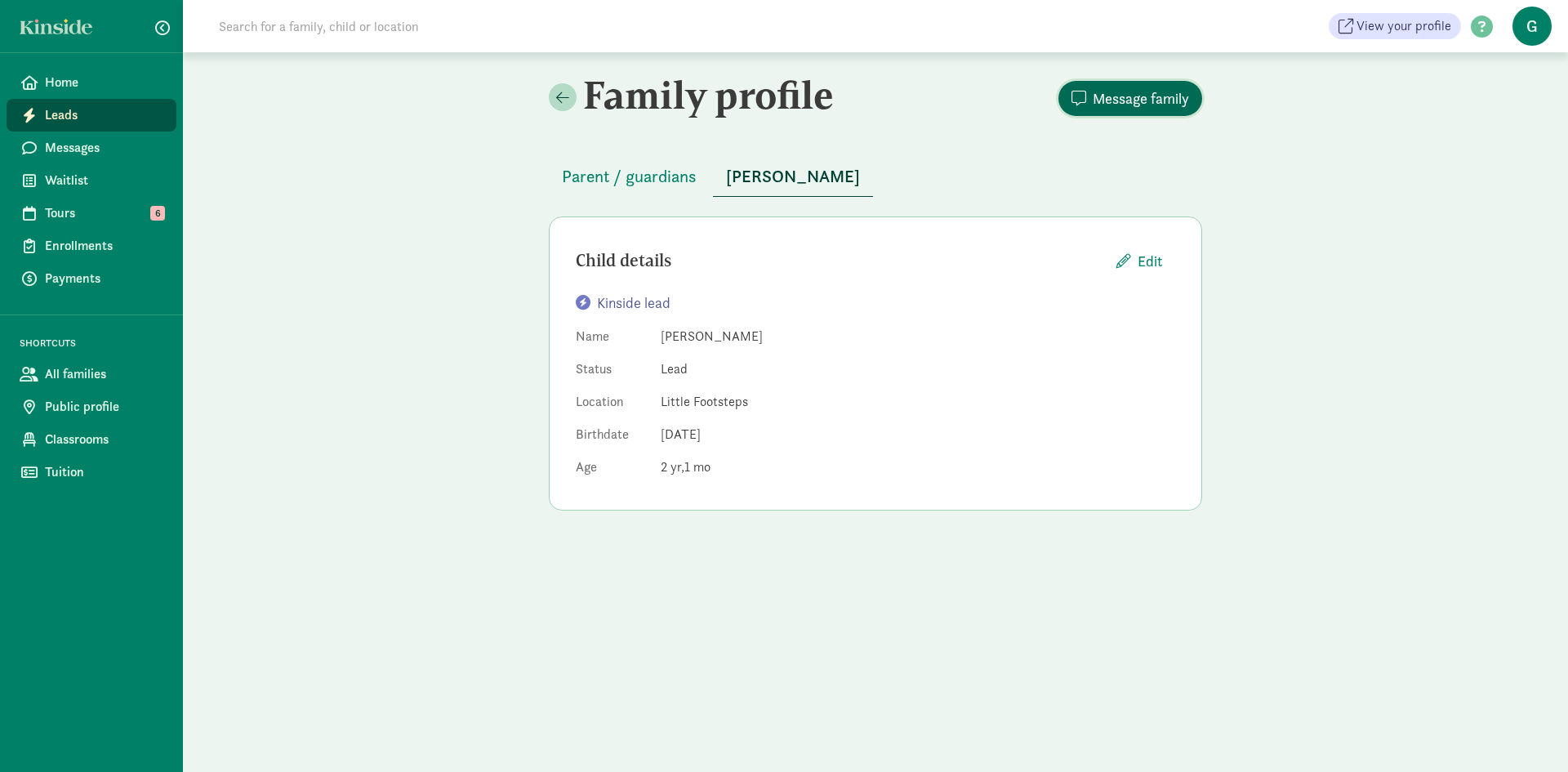
click at [1114, 100] on span "Message family" at bounding box center [1141, 99] width 96 height 22
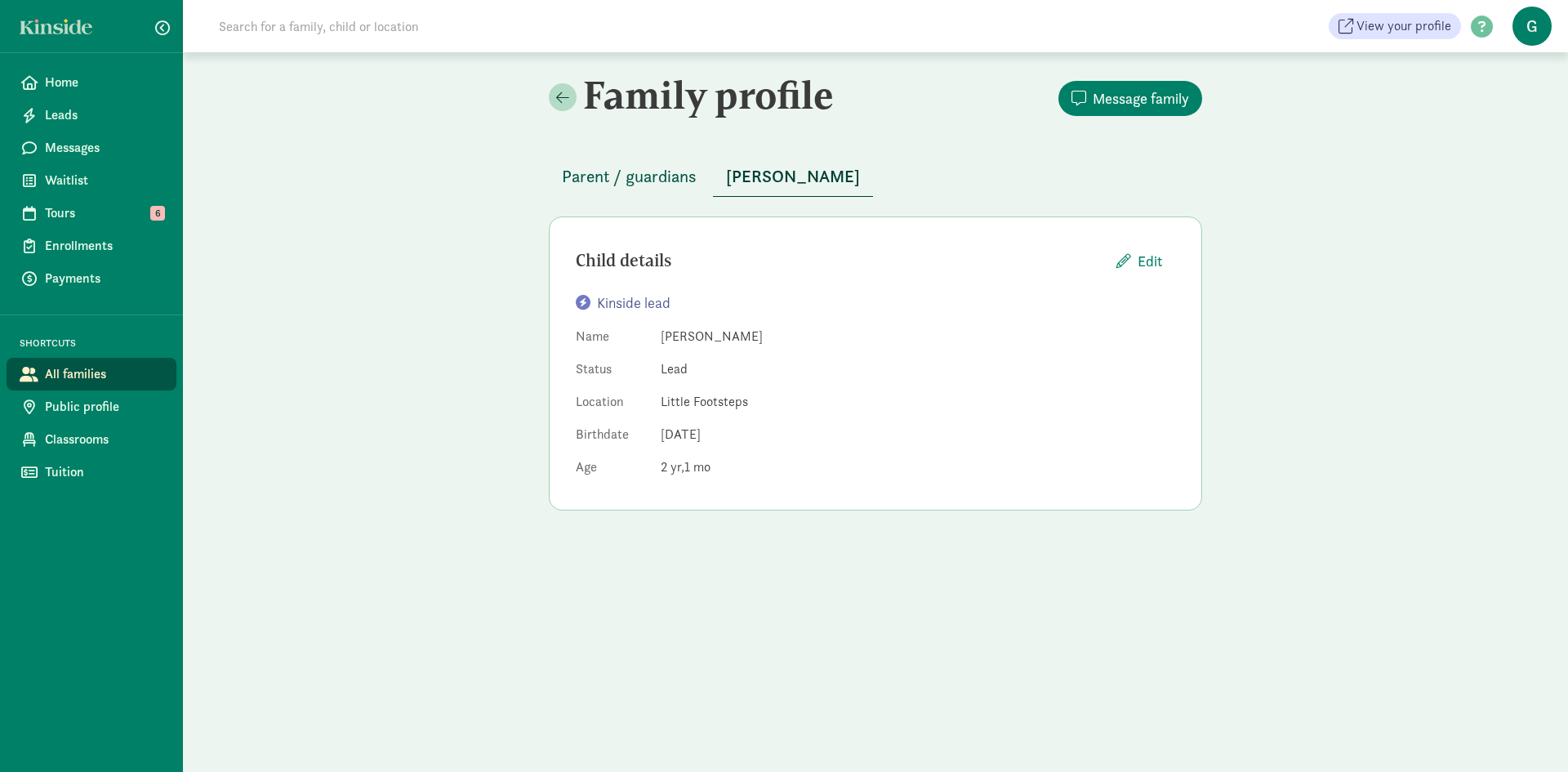
click at [590, 178] on span "Parent / guardians" at bounding box center [629, 176] width 134 height 26
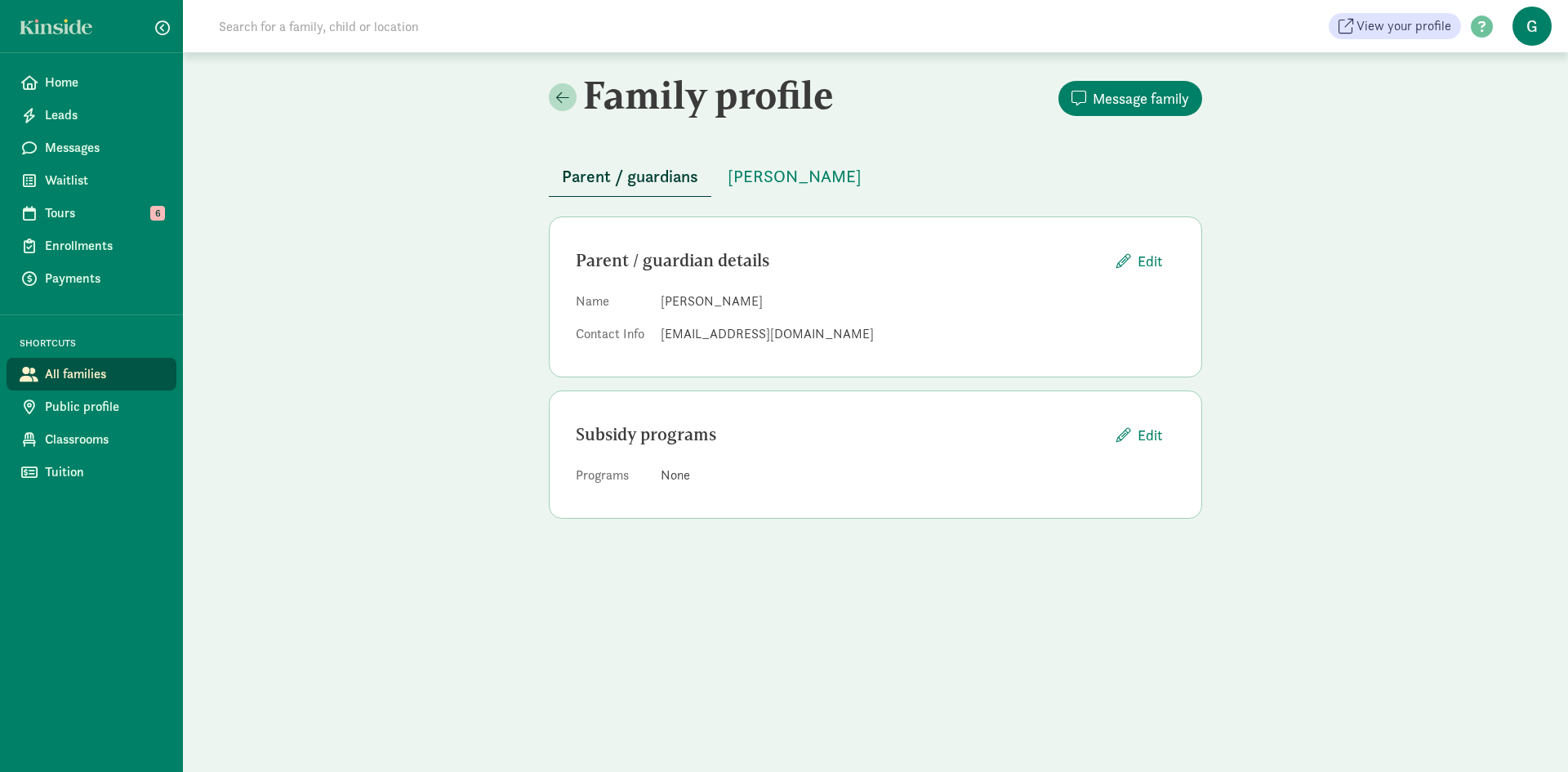
drag, startPoint x: 741, startPoint y: 305, endPoint x: 763, endPoint y: 310, distance: 22.6
click at [763, 310] on dd "[PERSON_NAME]" at bounding box center [917, 301] width 514 height 20
drag, startPoint x: 768, startPoint y: 297, endPoint x: 658, endPoint y: 306, distance: 110.4
click at [658, 306] on dl "Name [PERSON_NAME] Contact Info [EMAIL_ADDRESS][DOMAIN_NAME]" at bounding box center [875, 320] width 599 height 59
copy dd "[PERSON_NAME]"
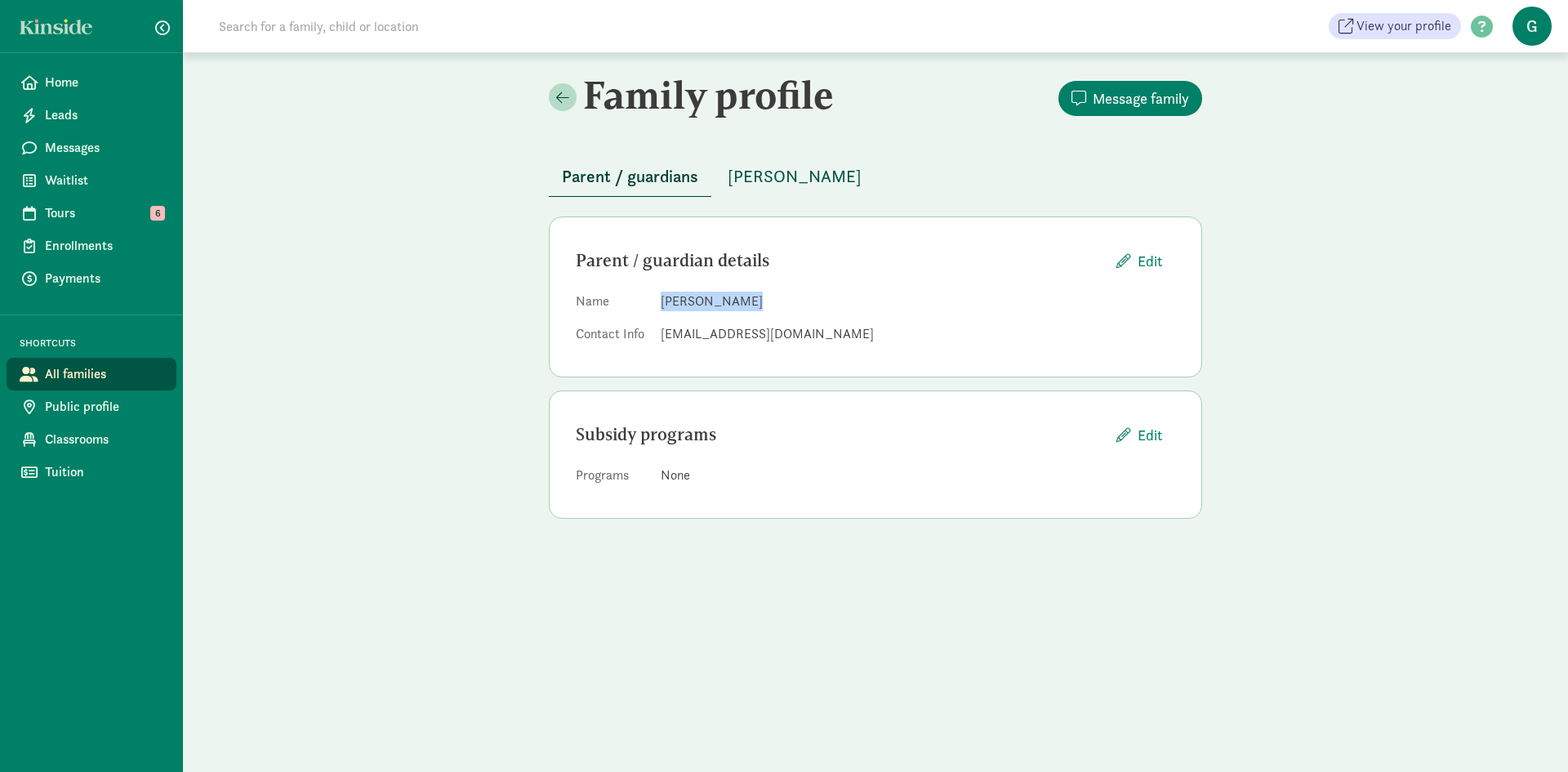
click at [775, 179] on span "[PERSON_NAME]" at bounding box center [794, 176] width 133 height 26
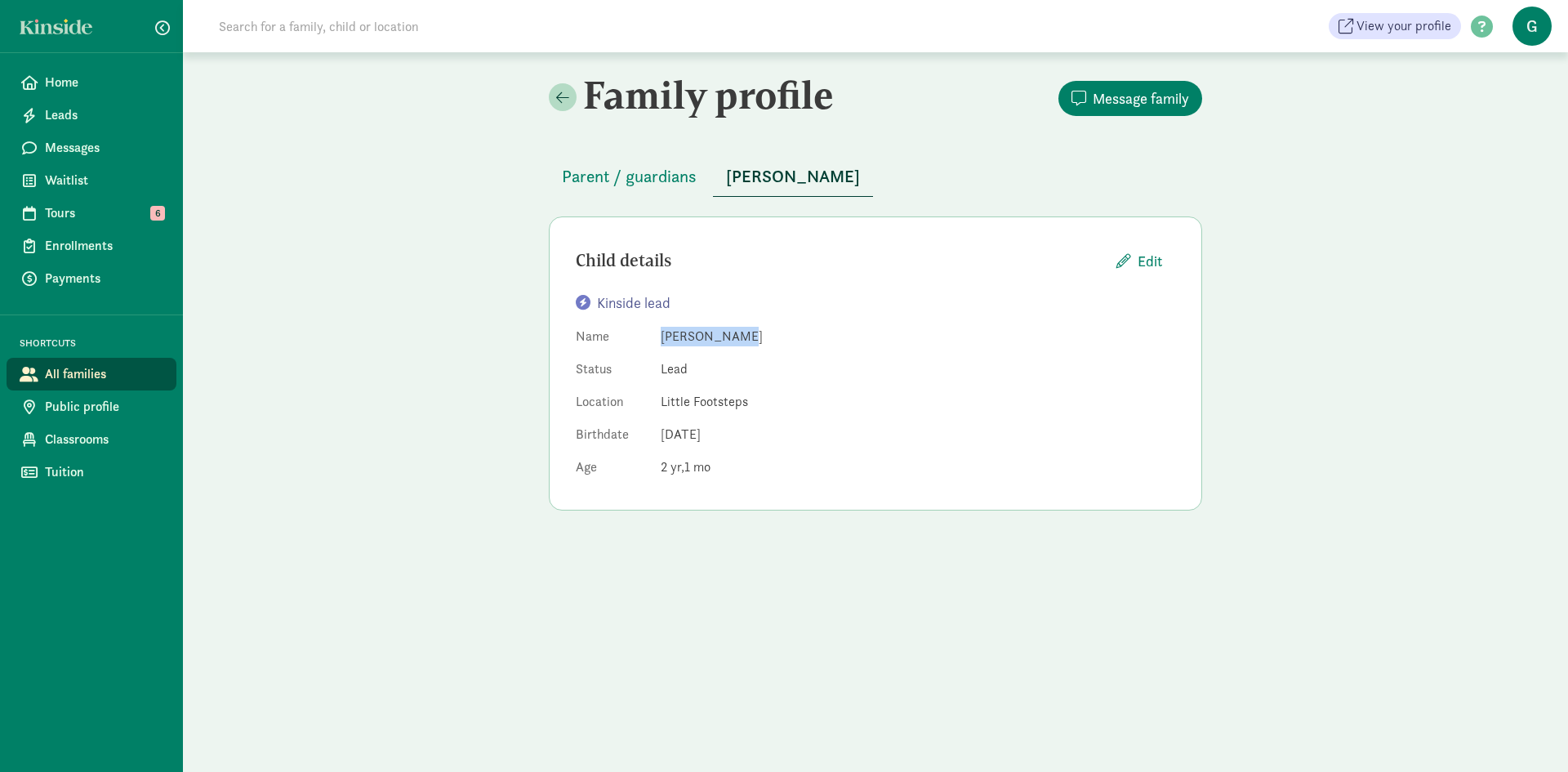
drag, startPoint x: 774, startPoint y: 343, endPoint x: 654, endPoint y: 340, distance: 120.0
click at [654, 340] on dl "Name [PERSON_NAME] Status Lead Location Little Footsteps Birthdate [DEMOGRAPHIC…" at bounding box center [875, 405] width 599 height 157
copy dd "[PERSON_NAME]"
click at [1133, 94] on span "Message family" at bounding box center [1141, 99] width 96 height 22
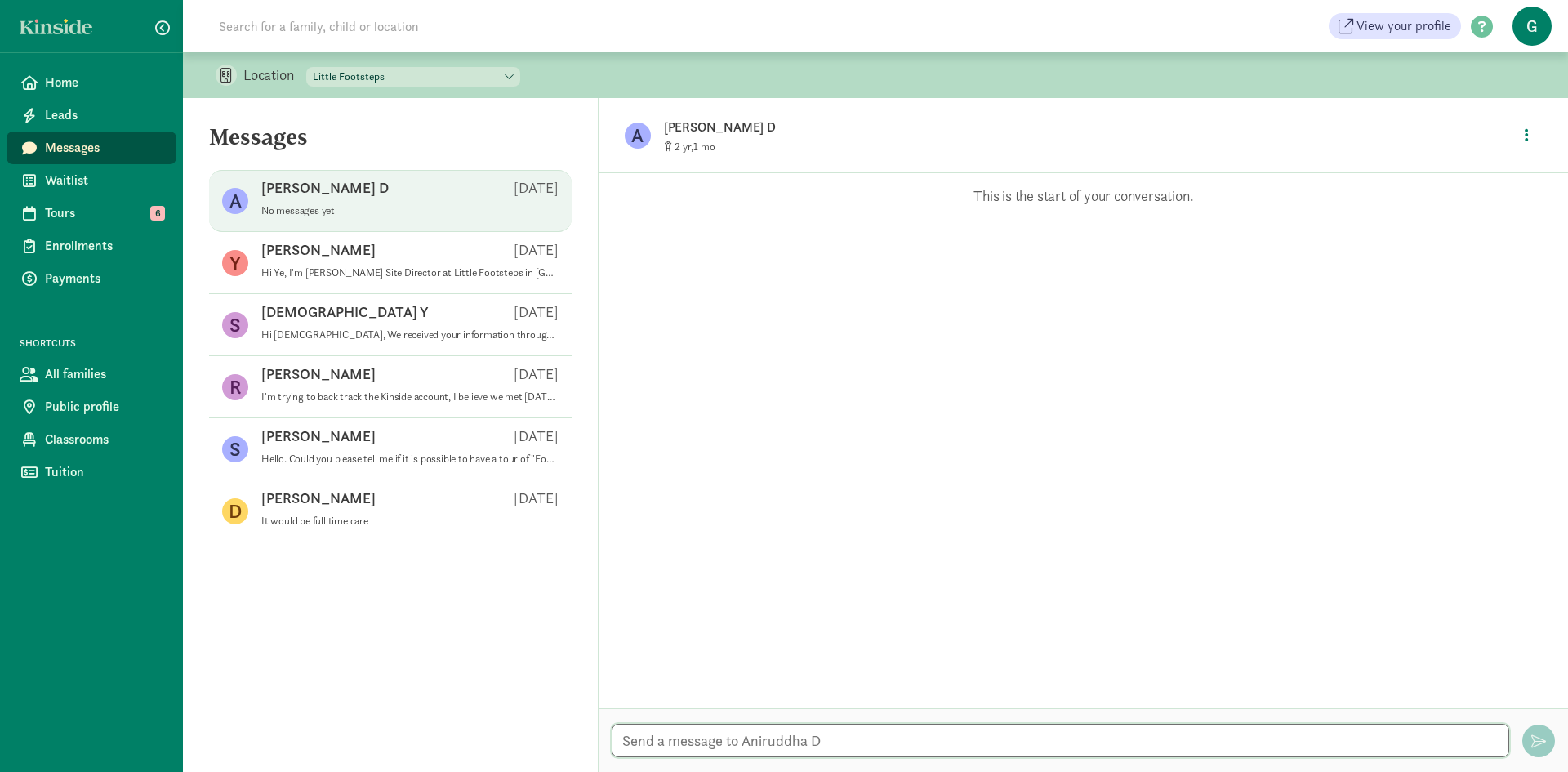
click at [702, 734] on textarea at bounding box center [1060, 740] width 898 height 34
click at [705, 735] on textarea at bounding box center [1060, 740] width 898 height 34
paste textarea "Hi Ye, I'm [PERSON_NAME] Site Director at Little Footsteps in [GEOGRAPHIC_DATA]…"
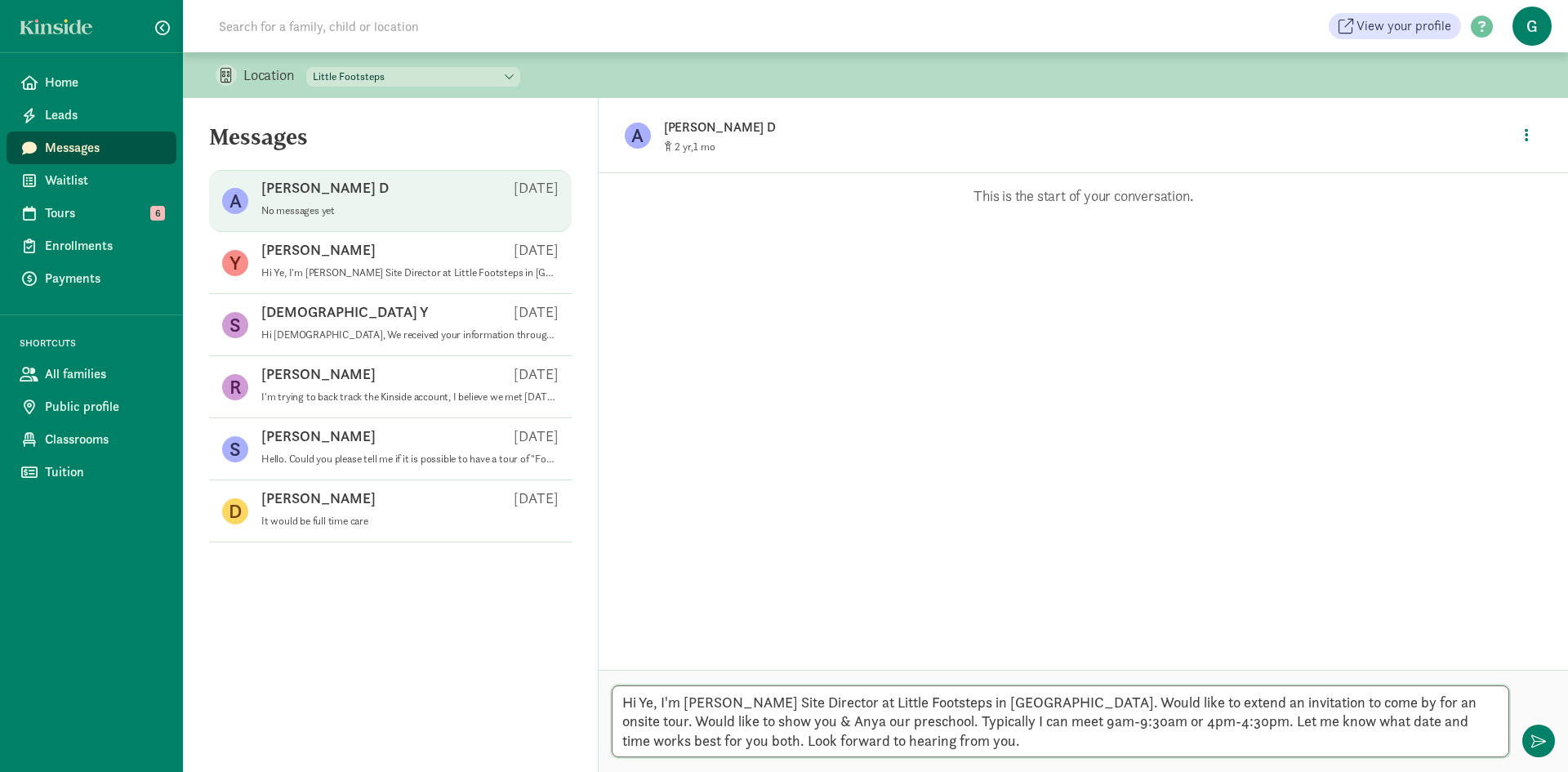
drag, startPoint x: 654, startPoint y: 702, endPoint x: 776, endPoint y: 700, distance: 122.0
click at [655, 702] on textarea "Hi Ye, I'm Graciela Padilla Site Director at Little Footsteps in San Mateo. Wou…" at bounding box center [1060, 721] width 898 height 72
click at [639, 702] on textarea "Hi , I'm Graciela Padilla Site Director at Little Footsteps in San Mateo. Would…" at bounding box center [1060, 721] width 898 height 72
paste textarea "Aniruddha"
click at [847, 720] on textarea "Hi Aniruddha, I'm Graciela Padilla Site Director at Little Footsteps in San Mat…" at bounding box center [1060, 721] width 898 height 72
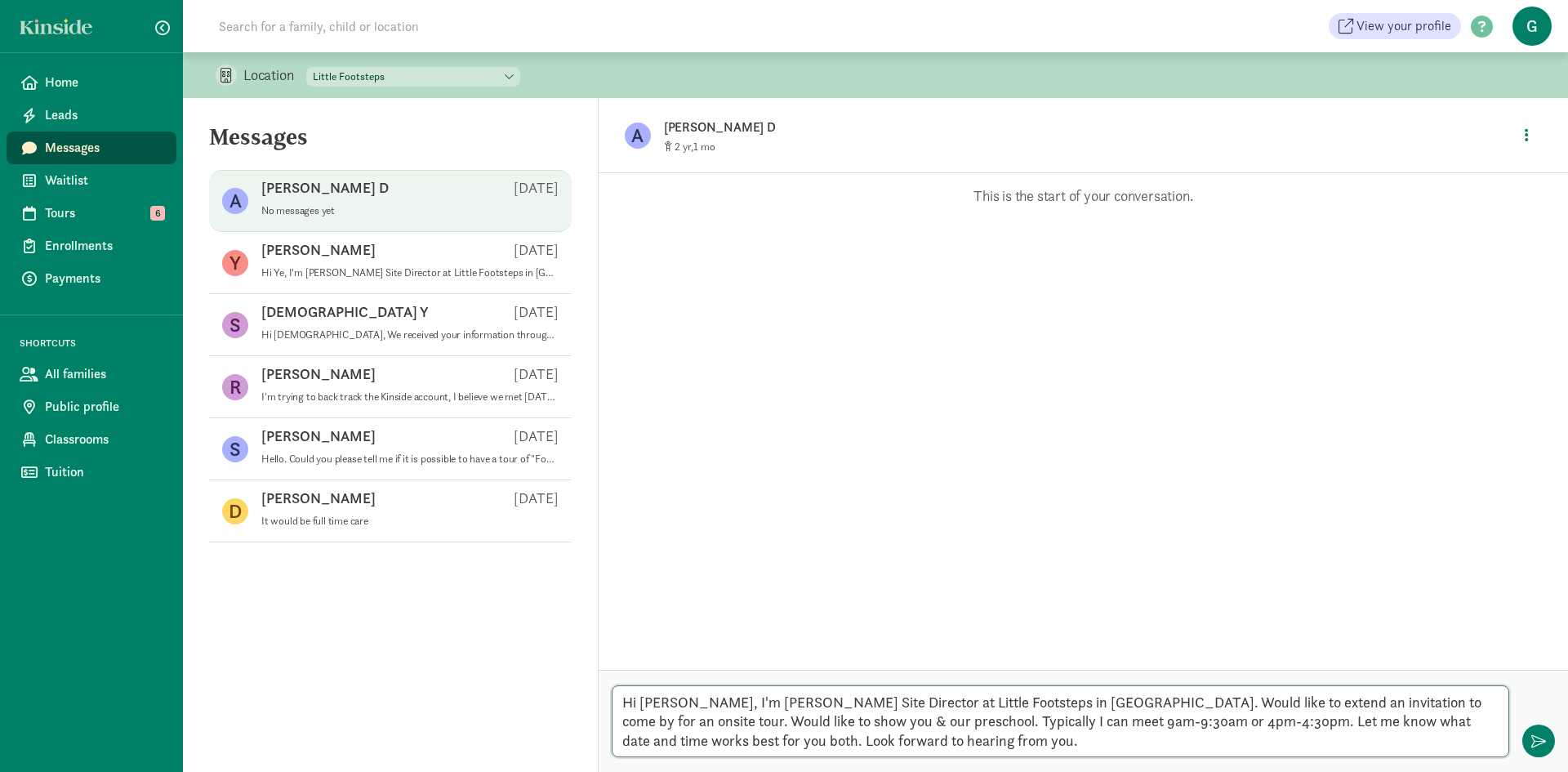
paste textarea "Aryaveer"
type textarea "Hi Aniruddha, I'm Graciela Padilla Site Director at Little Footsteps in San Mat…"
click at [1539, 735] on span "button" at bounding box center [1538, 741] width 15 height 15
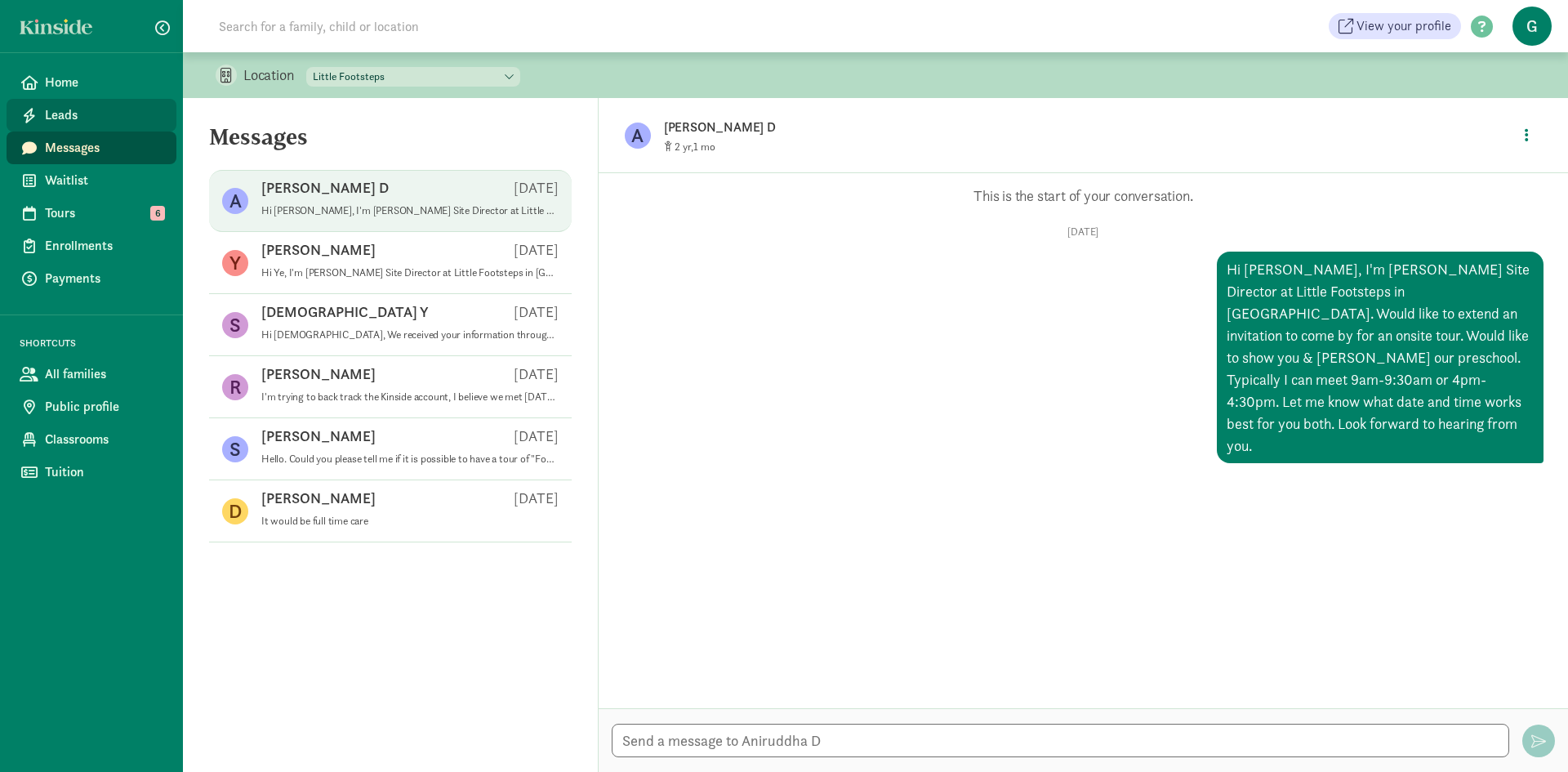
click at [83, 115] on span "Leads" at bounding box center [104, 115] width 119 height 20
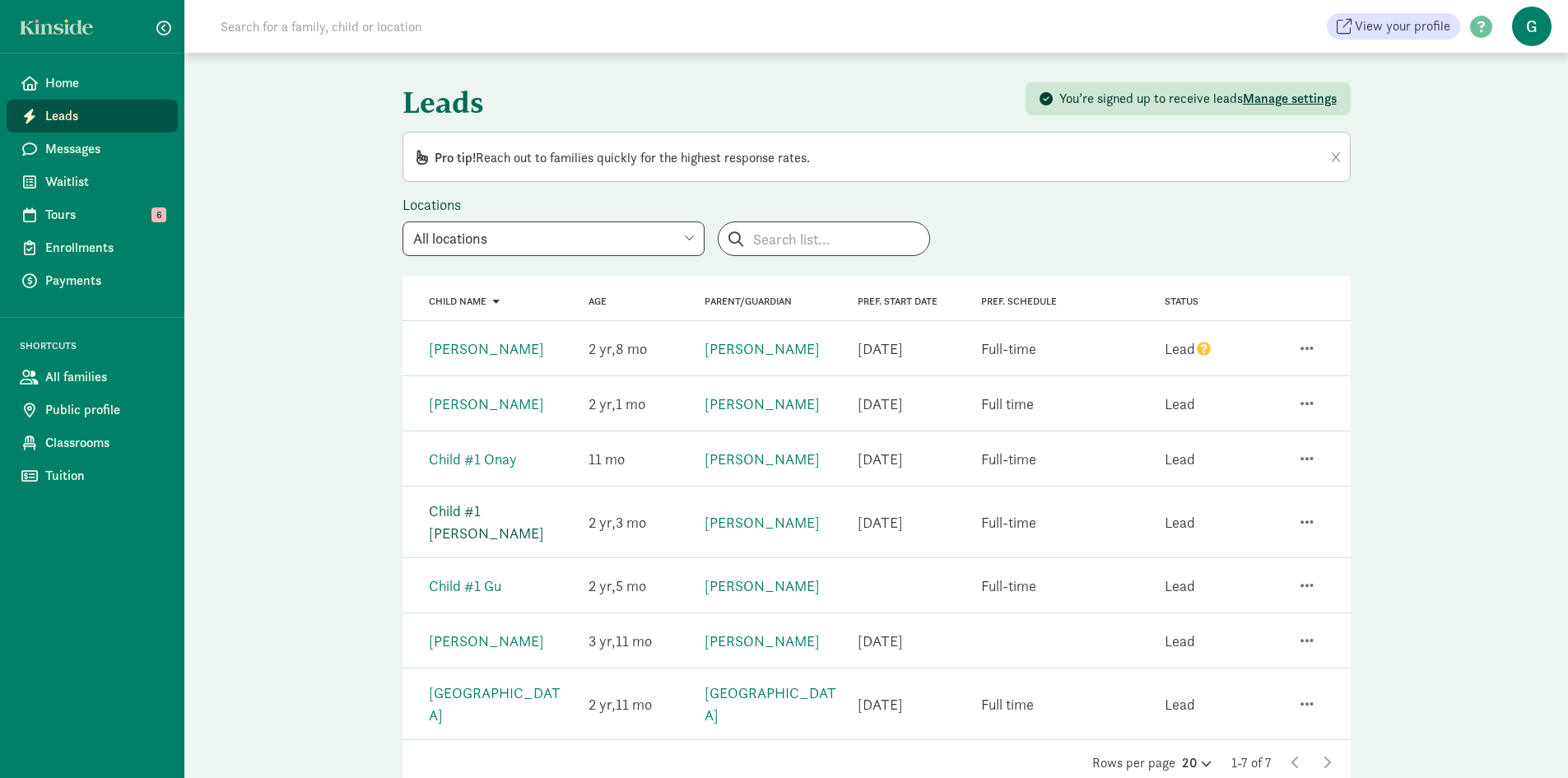
click at [493, 512] on link "Child #1 [PERSON_NAME]" at bounding box center [486, 522] width 115 height 41
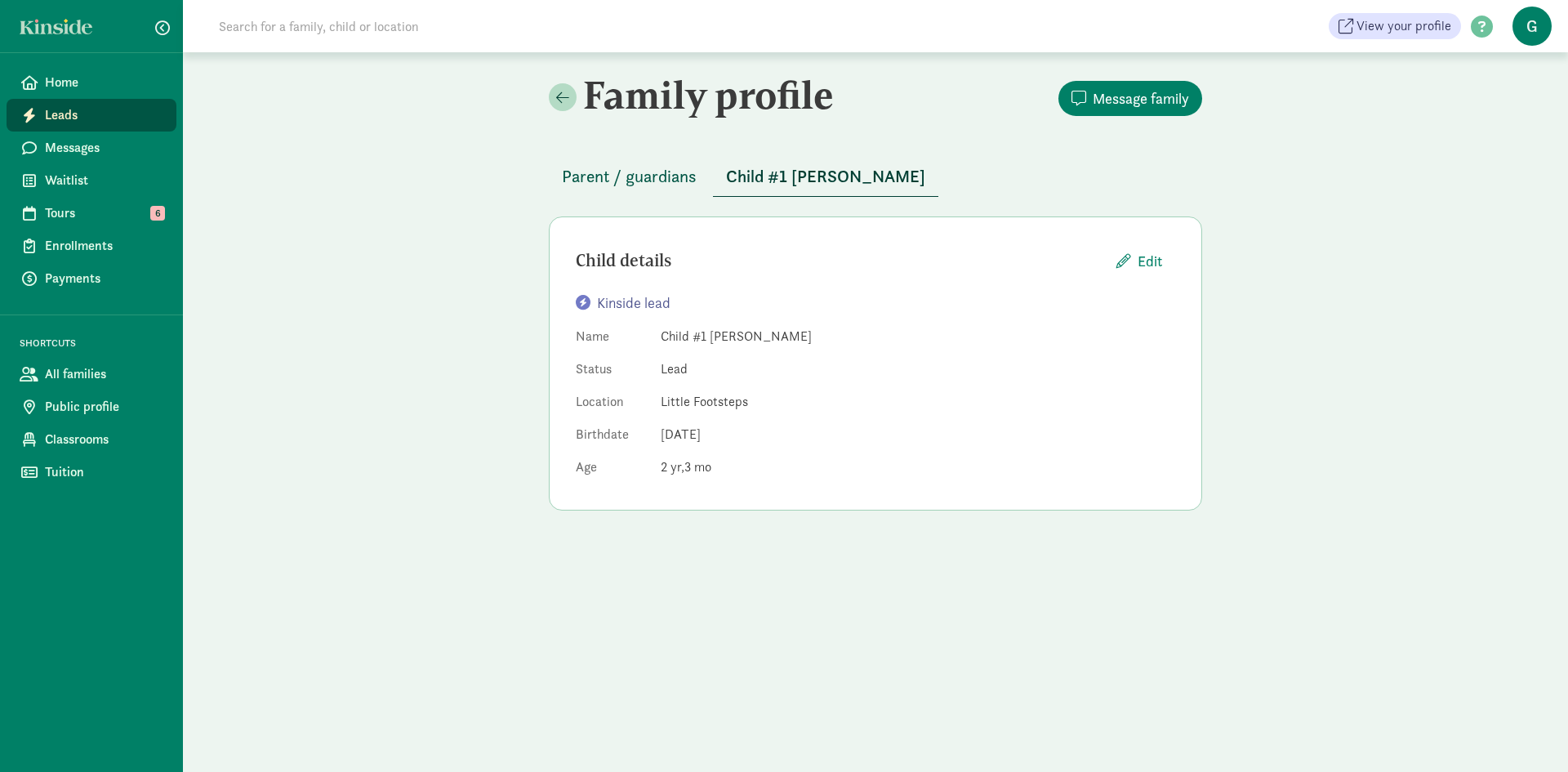
click at [651, 175] on span "Parent / guardians" at bounding box center [629, 176] width 134 height 26
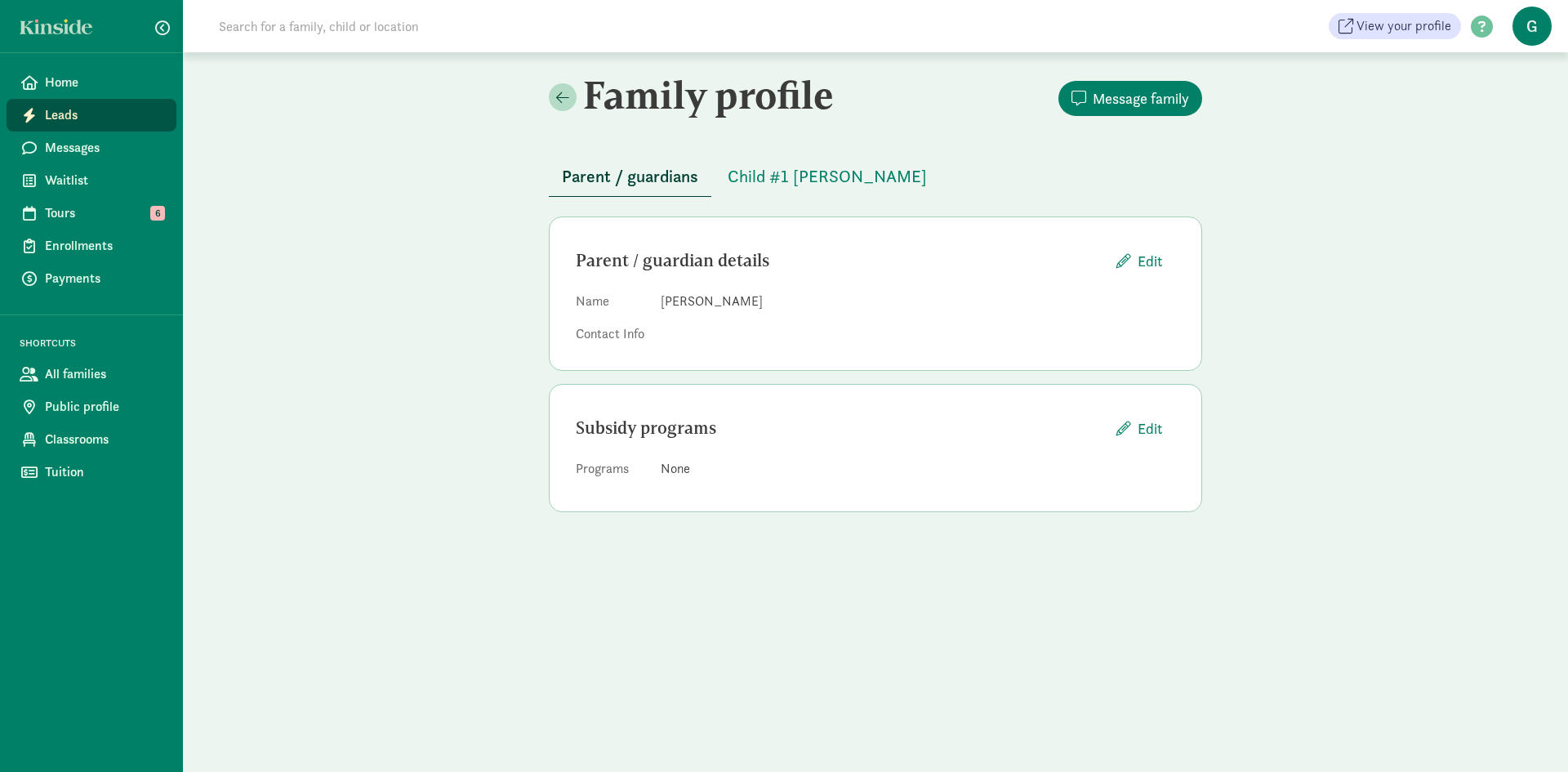
click at [684, 301] on dd "[PERSON_NAME]" at bounding box center [917, 301] width 514 height 20
click at [1113, 94] on span "Message family" at bounding box center [1141, 99] width 96 height 22
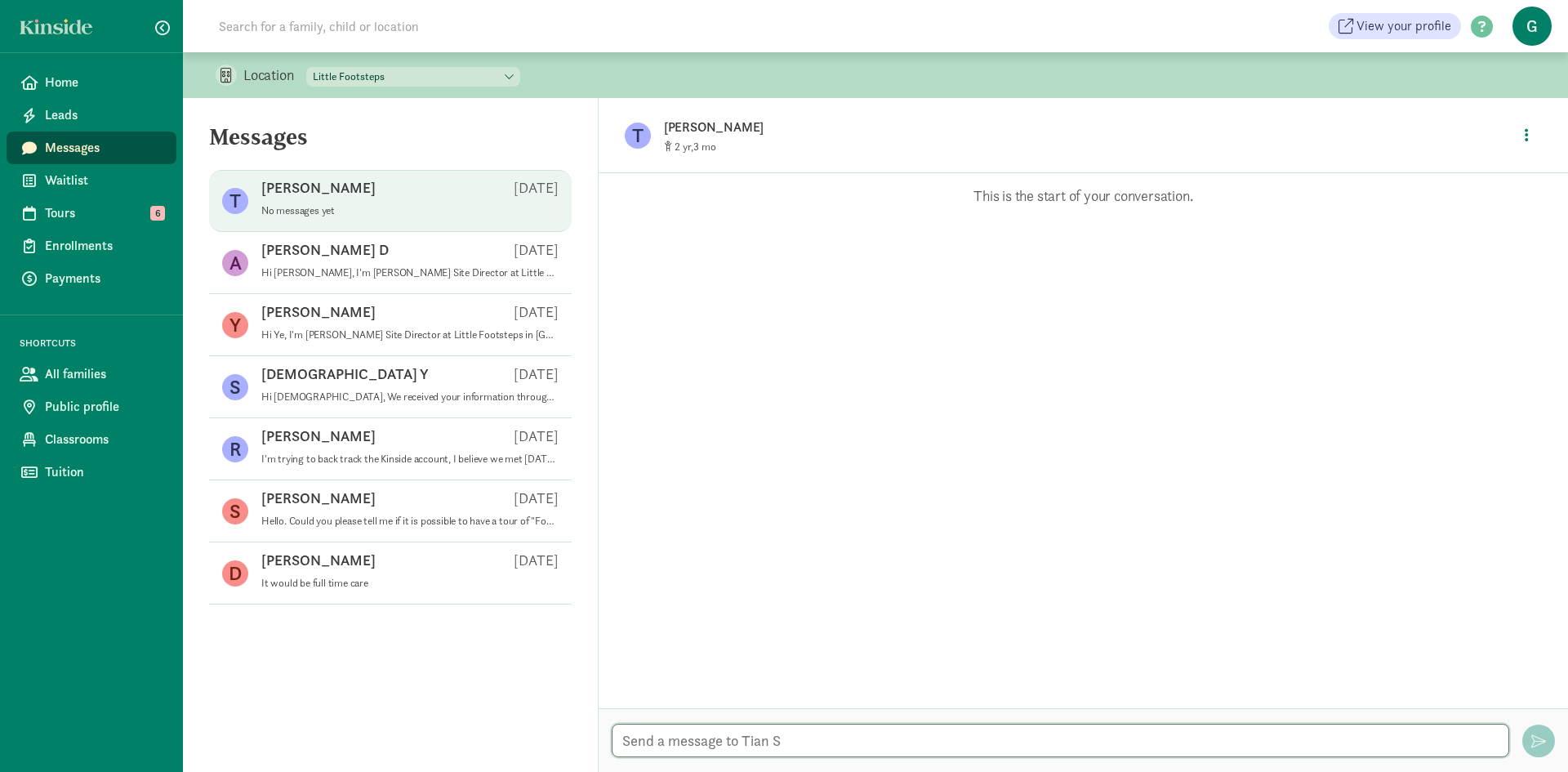
click at [731, 738] on textarea at bounding box center [1060, 740] width 898 height 34
click at [708, 742] on textarea "Hi Tian," at bounding box center [1060, 740] width 898 height 34
paste textarea "Hi Ye, I'm Graciela Padilla Site Director at Little Footsteps in San Mateo. Wou…"
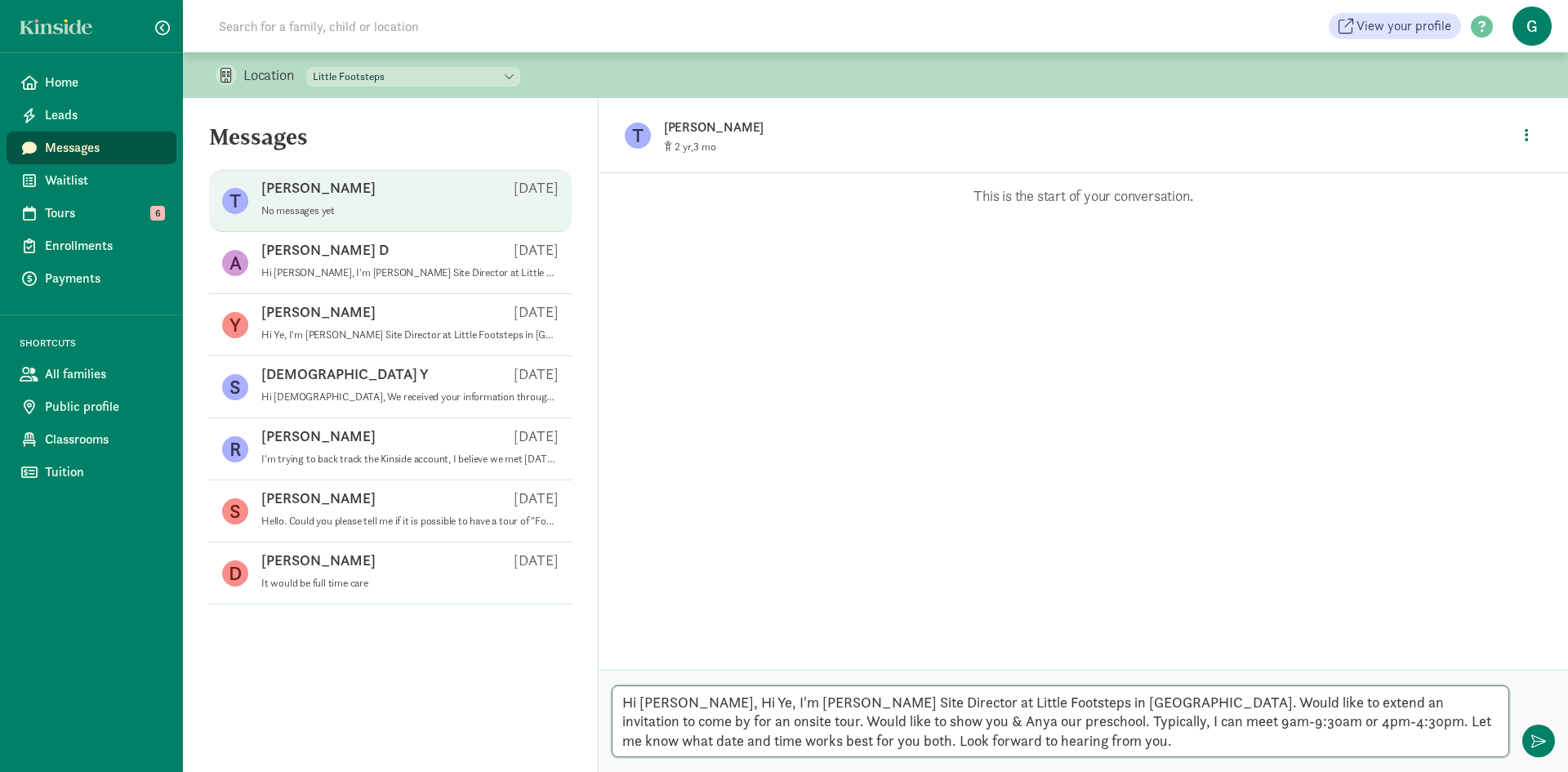
click at [847, 718] on textarea "Hi Tian, Hi Ye, I'm Graciela Padilla Site Director at Little Footsteps in San M…" at bounding box center [1060, 721] width 898 height 72
click at [711, 703] on textarea "Hi Tian, Hi Ye, I'm Graciela Padilla Site Director at Little Footsteps in San M…" at bounding box center [1060, 721] width 898 height 72
type textarea "Hi Tian, I'm Graciela Padilla Site Director at Little Footsteps in San Mateo. W…"
click at [1537, 740] on span "button" at bounding box center [1538, 741] width 15 height 15
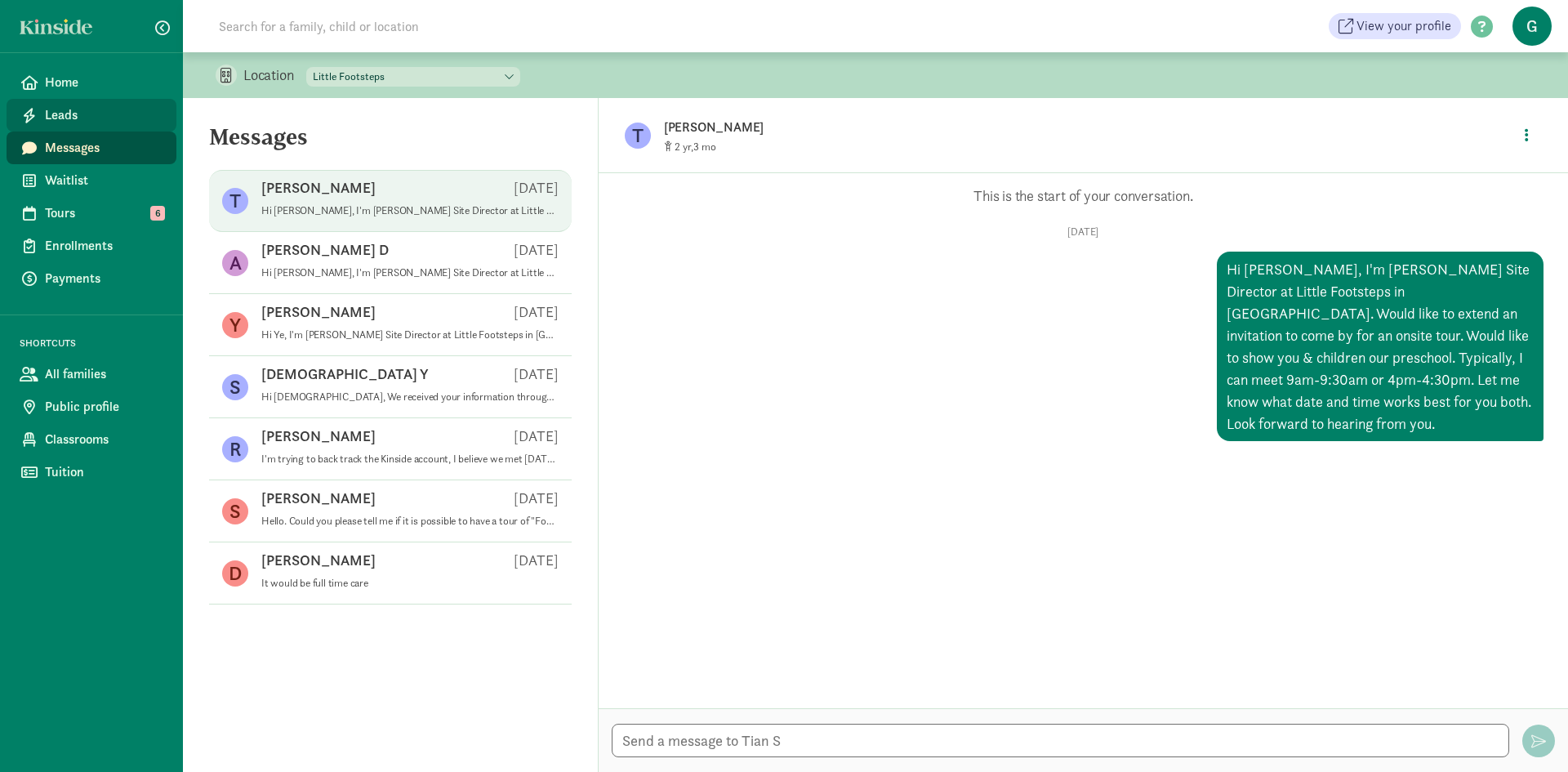
click at [66, 123] on span "Leads" at bounding box center [104, 115] width 119 height 20
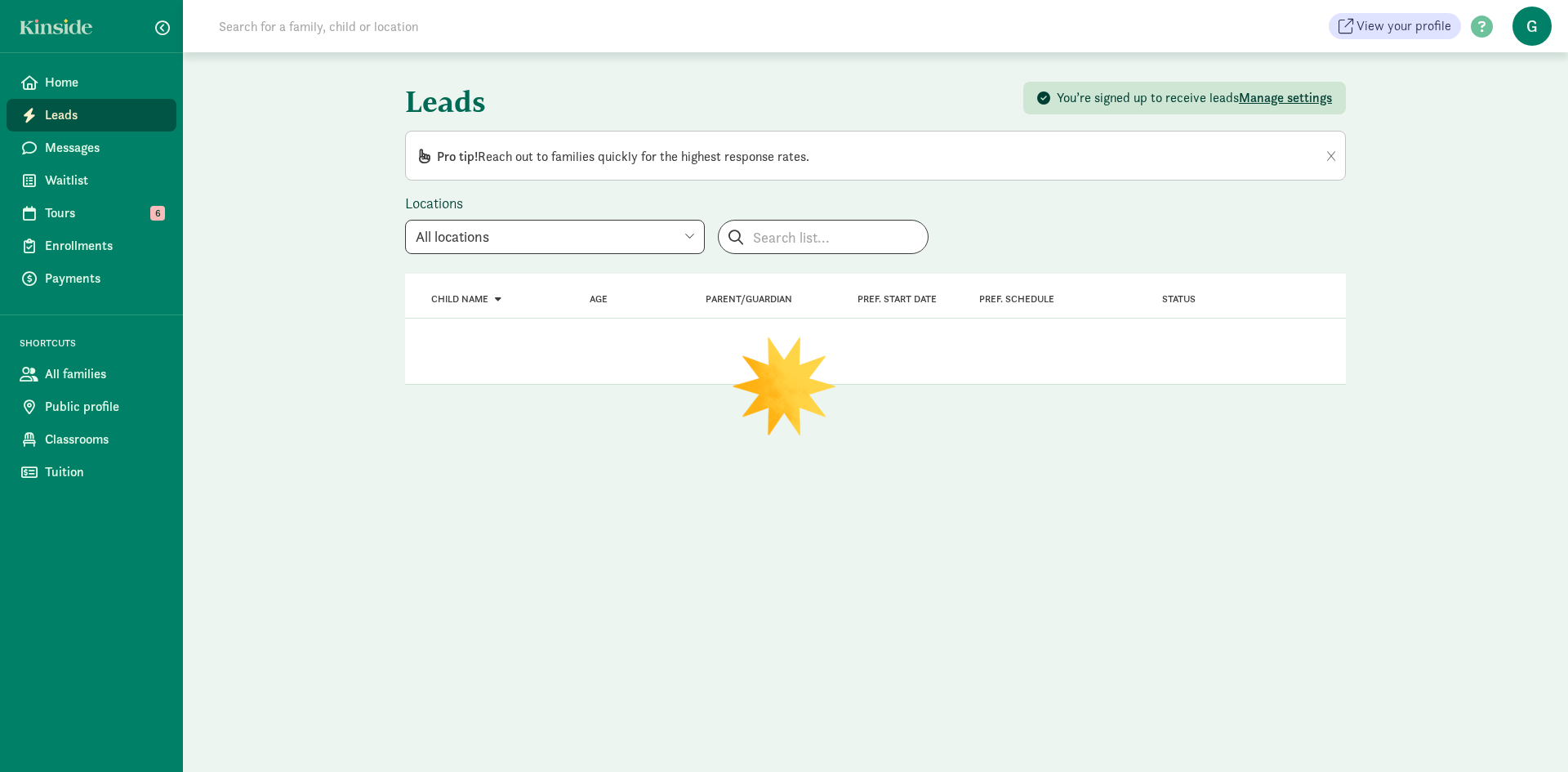
click at [531, 245] on select "All locations Little Footsteps Footsteps@Redwood Creek Footsteps@[PERSON_NAME] …" at bounding box center [554, 236] width 300 height 35
select select "77996"
click at [405, 219] on select "All locations Little Footsteps Footsteps@Redwood Creek Footsteps@[PERSON_NAME] …" at bounding box center [554, 236] width 300 height 35
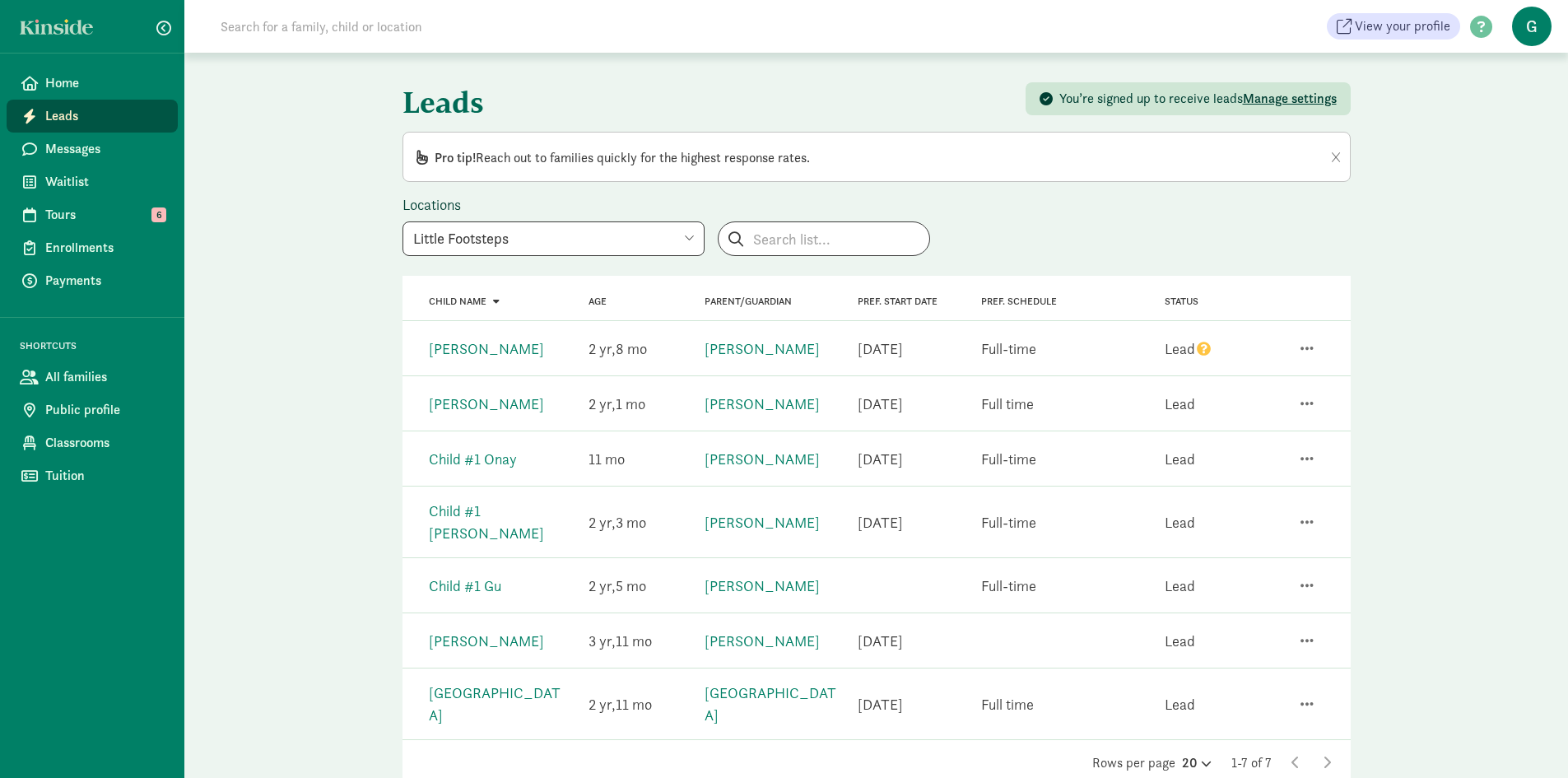
click at [488, 576] on link "Child #1 Gu" at bounding box center [465, 585] width 72 height 19
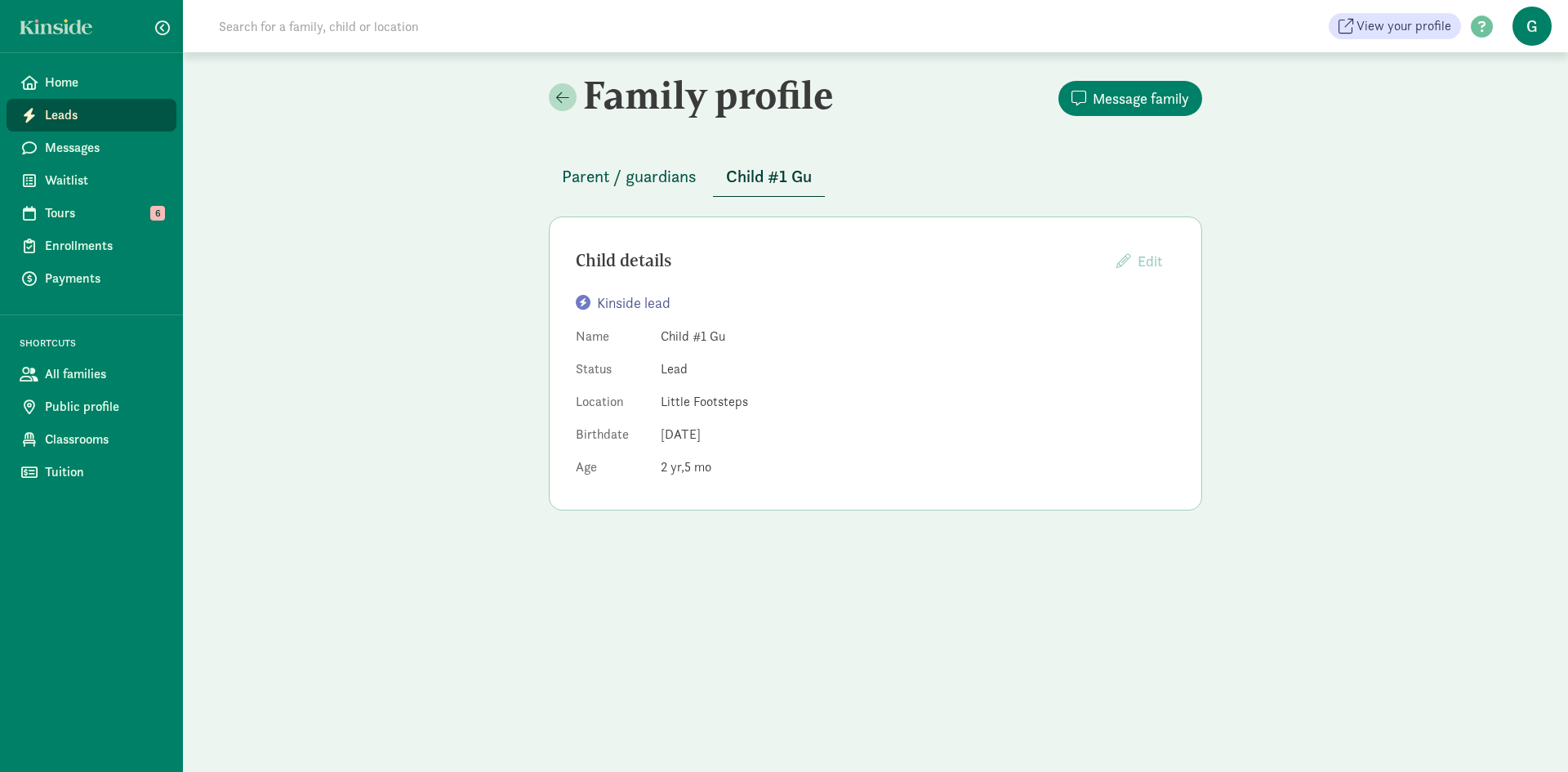
click at [673, 173] on span "Parent / guardians" at bounding box center [629, 176] width 134 height 26
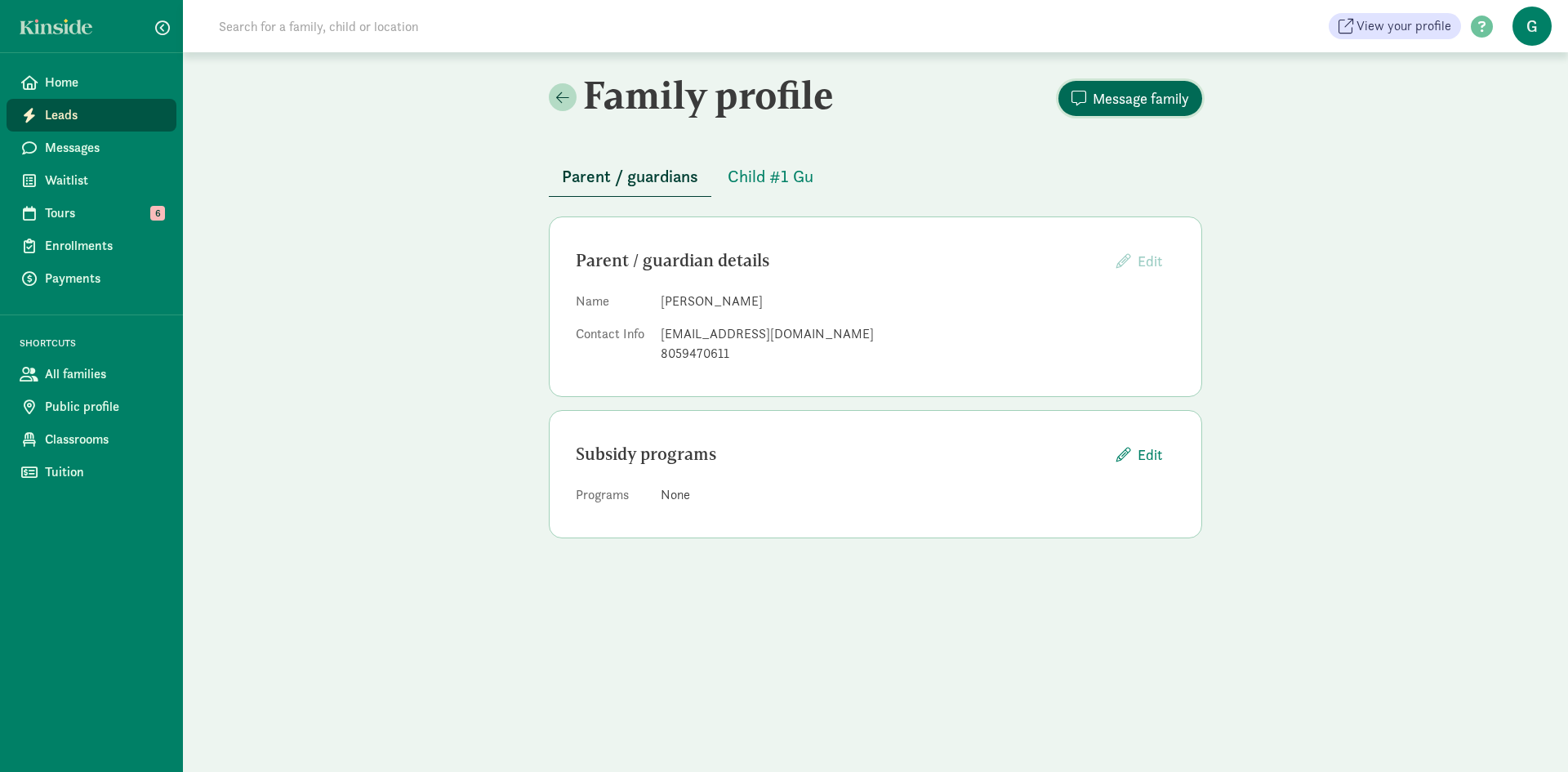
click at [1158, 92] on span "Message family" at bounding box center [1141, 99] width 96 height 22
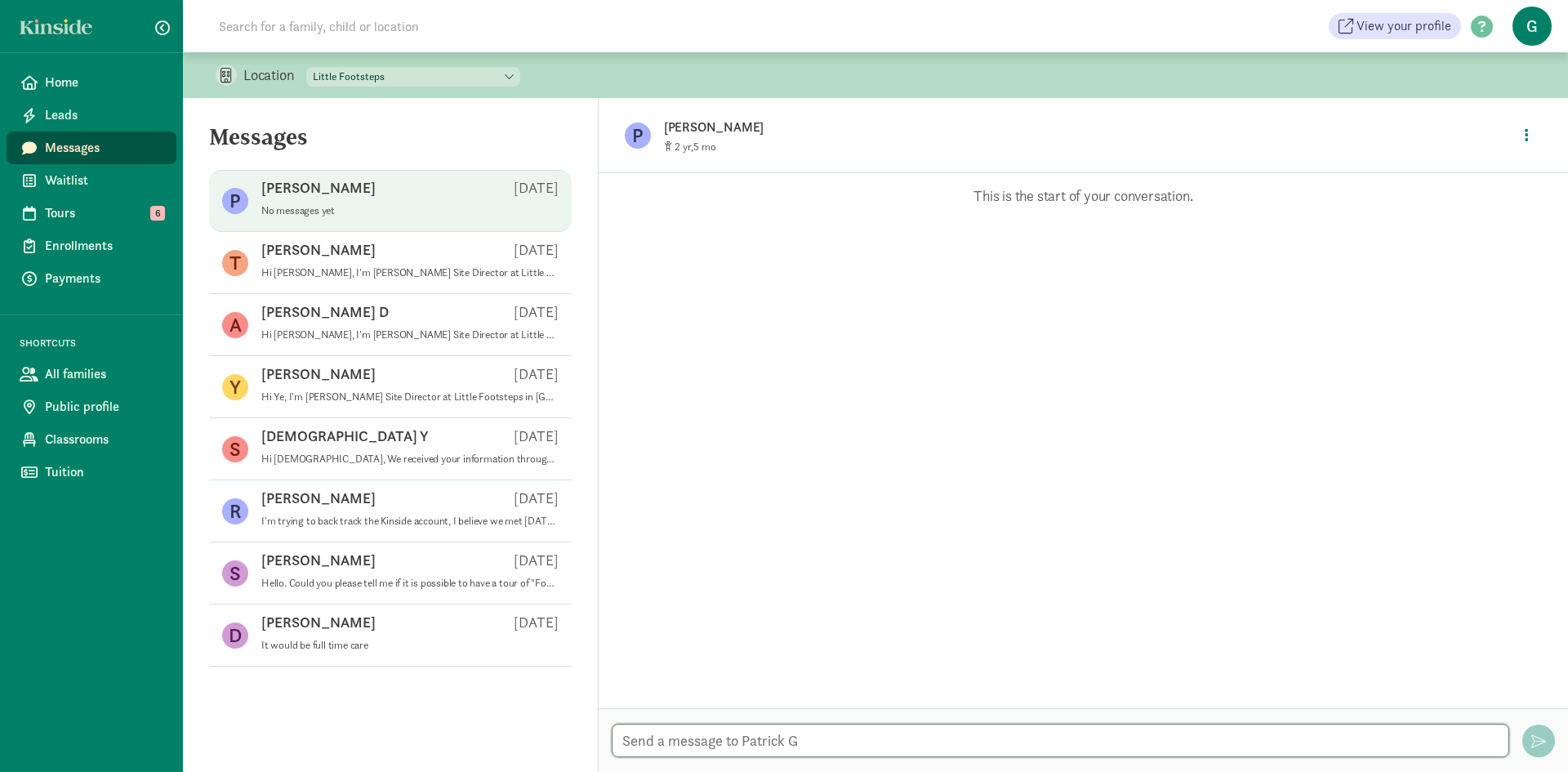
click at [762, 747] on textarea at bounding box center [1060, 740] width 898 height 34
paste textarea "Hi Ye, I'm [PERSON_NAME] Site Director at Little Footsteps in [GEOGRAPHIC_DATA]…"
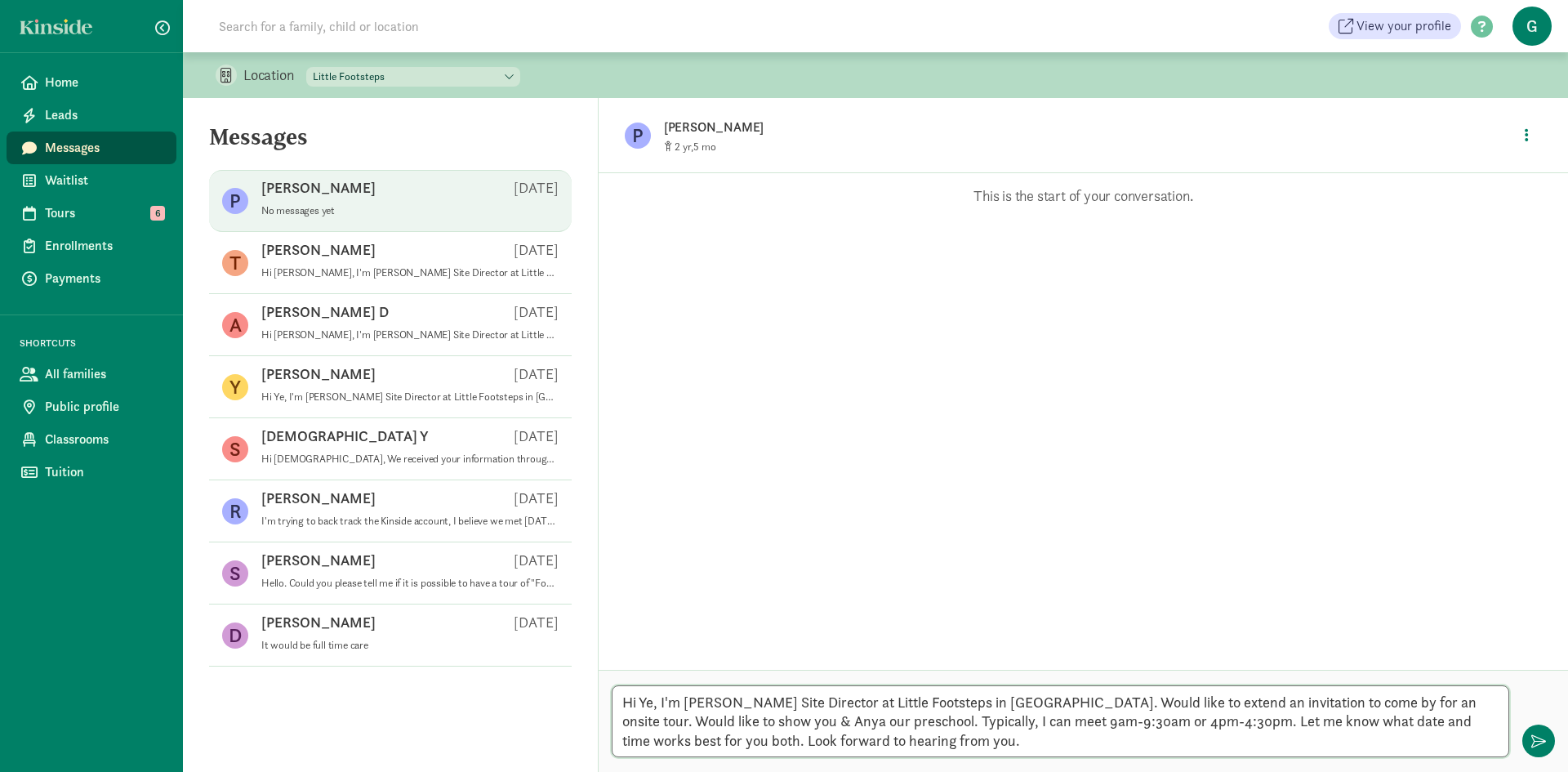
click at [650, 696] on textarea "Hi Ye, I'm [PERSON_NAME] Site Director at Little Footsteps in [GEOGRAPHIC_DATA]…" at bounding box center [1060, 721] width 898 height 72
click at [816, 717] on textarea "Hi [PERSON_NAME], I'm [PERSON_NAME] Site Director at Little Footsteps in [GEOGR…" at bounding box center [1060, 721] width 898 height 72
type textarea "Hi [PERSON_NAME], I'm [PERSON_NAME] Site Director at Little Footsteps in [GEOGR…"
click at [1544, 741] on span "button" at bounding box center [1538, 741] width 15 height 15
